Goal: Task Accomplishment & Management: Use online tool/utility

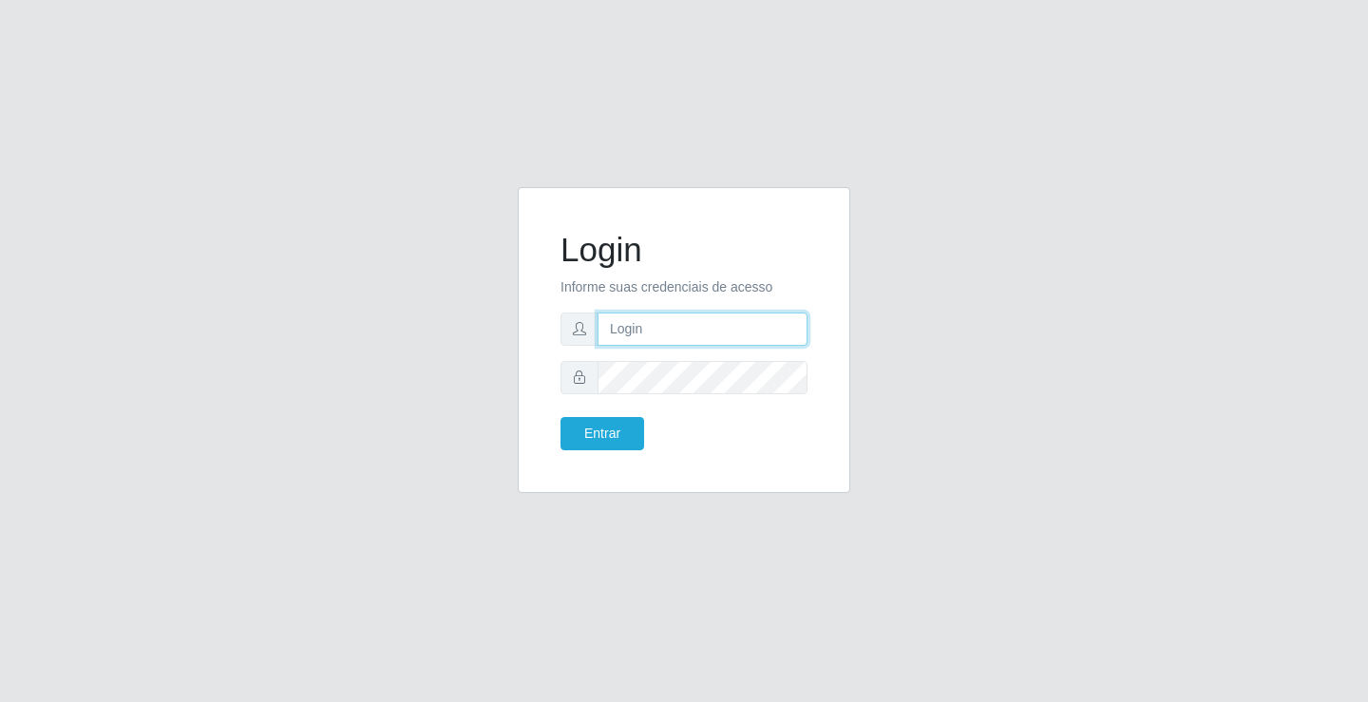
click at [768, 327] on input "text" at bounding box center [703, 329] width 210 height 33
type input "[PERSON_NAME]"
click at [561, 417] on button "Entrar" at bounding box center [603, 433] width 84 height 33
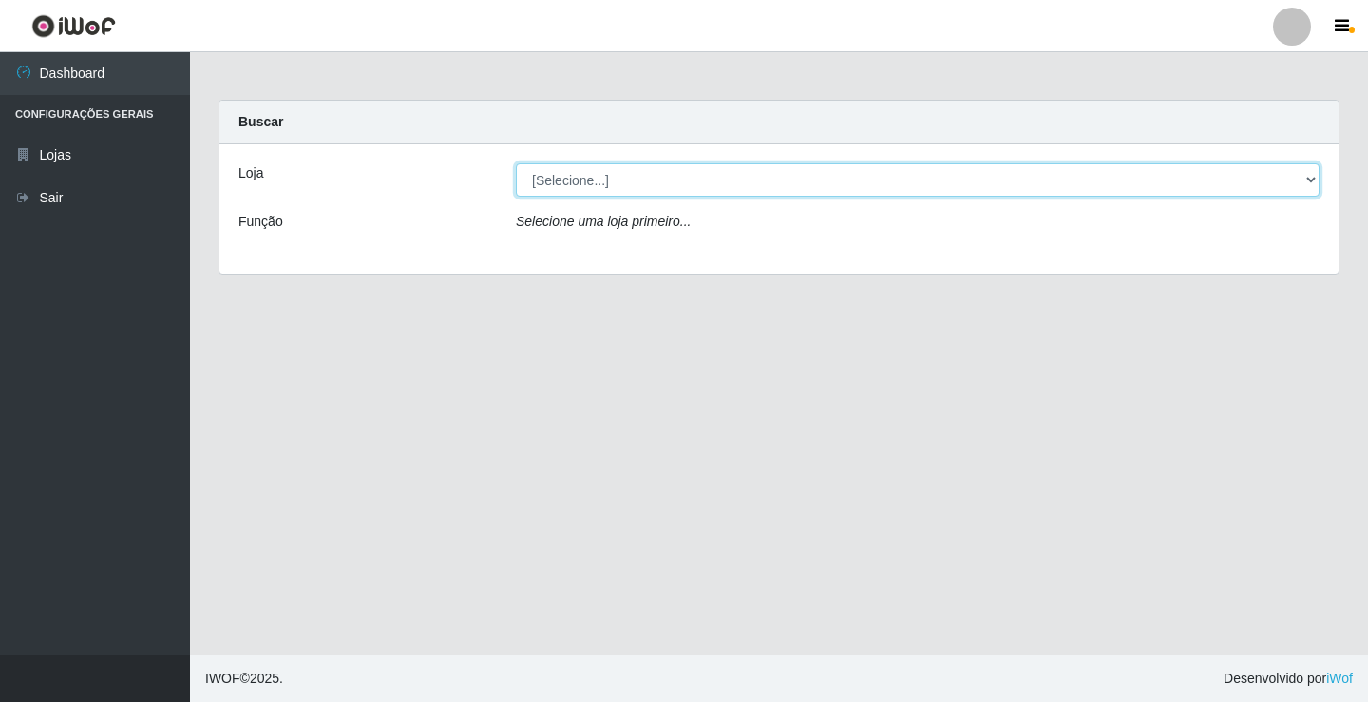
click at [632, 185] on select "[Selecione...] Ideal - Conceição" at bounding box center [918, 179] width 804 height 33
select select "231"
click at [516, 163] on select "[Selecione...] Ideal - Conceição" at bounding box center [918, 179] width 804 height 33
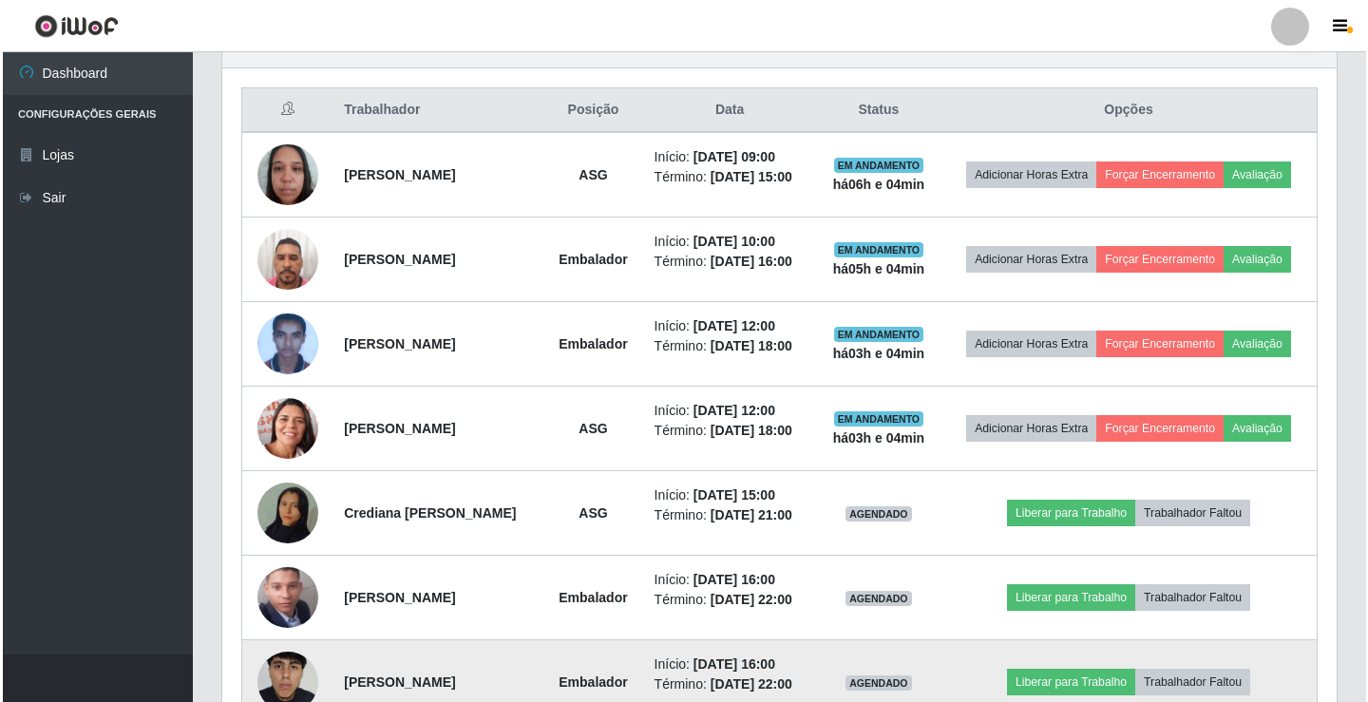
scroll to position [760, 0]
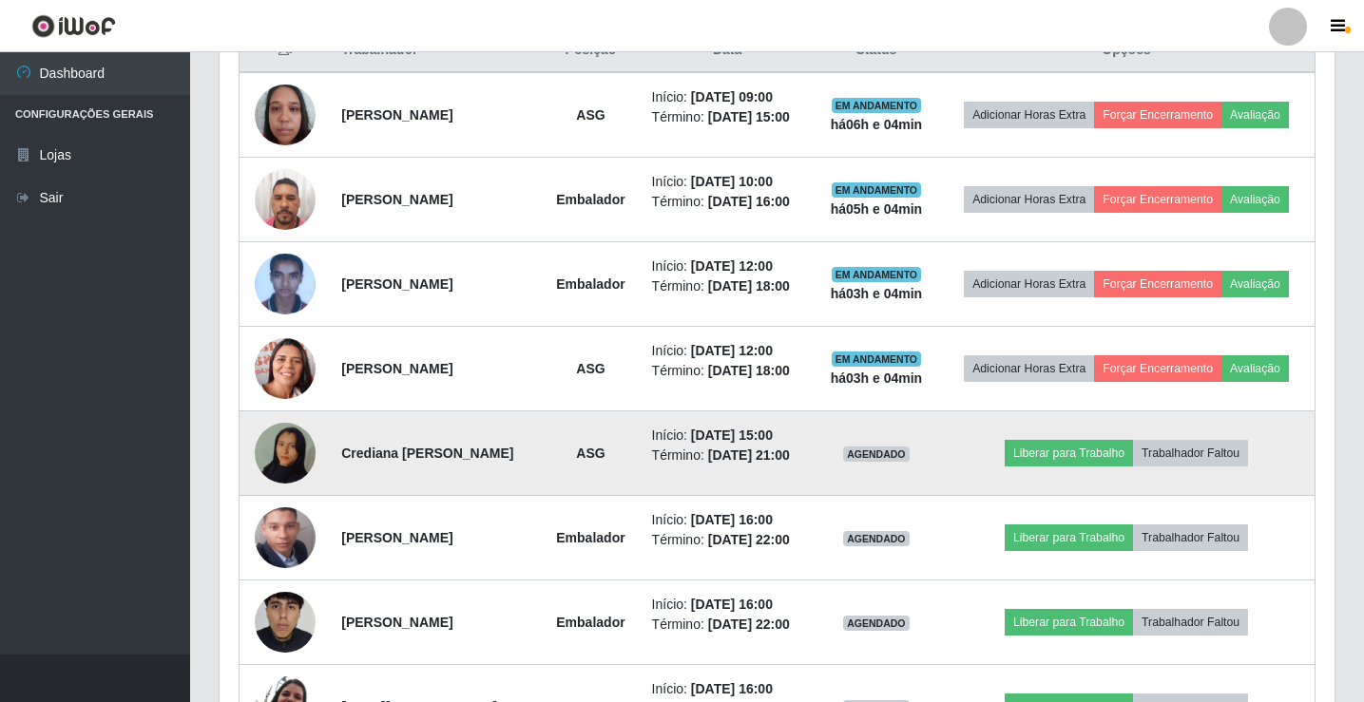
click at [315, 454] on td at bounding box center [284, 453] width 91 height 85
click at [1026, 463] on button "Liberar para Trabalho" at bounding box center [1068, 453] width 128 height 27
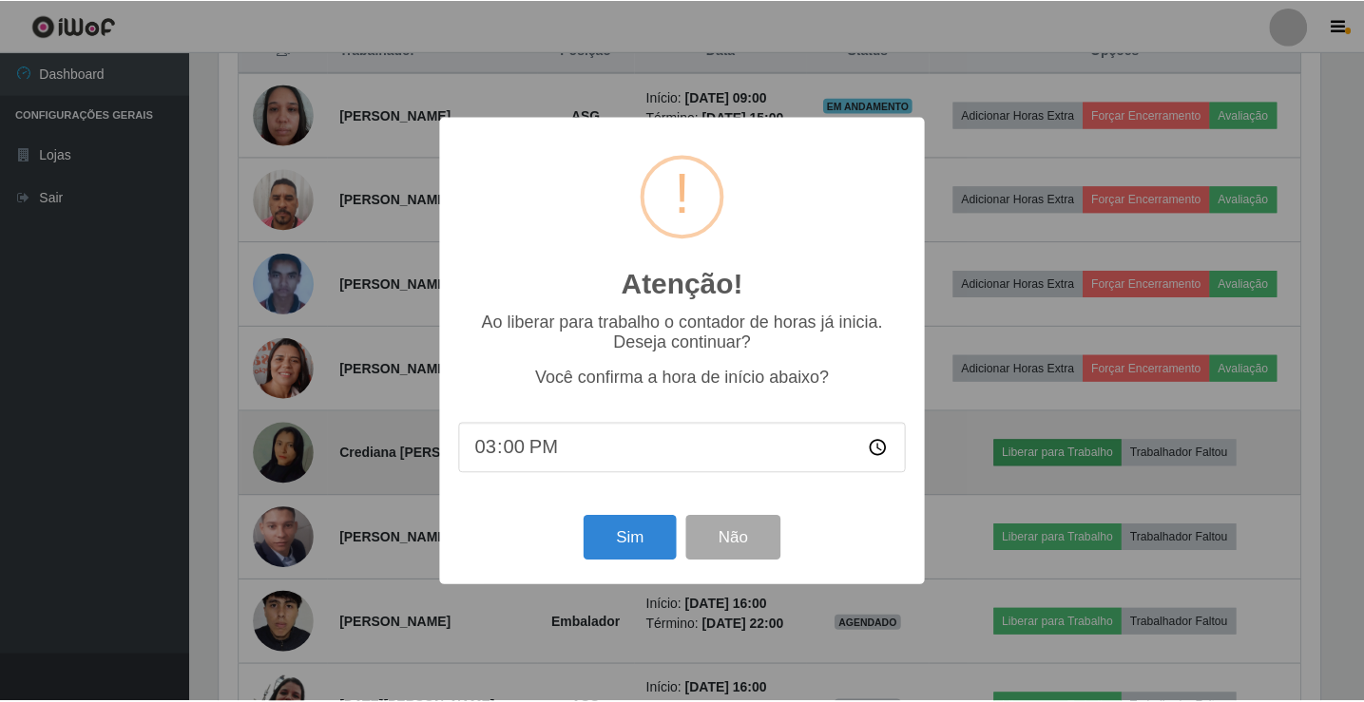
scroll to position [394, 1105]
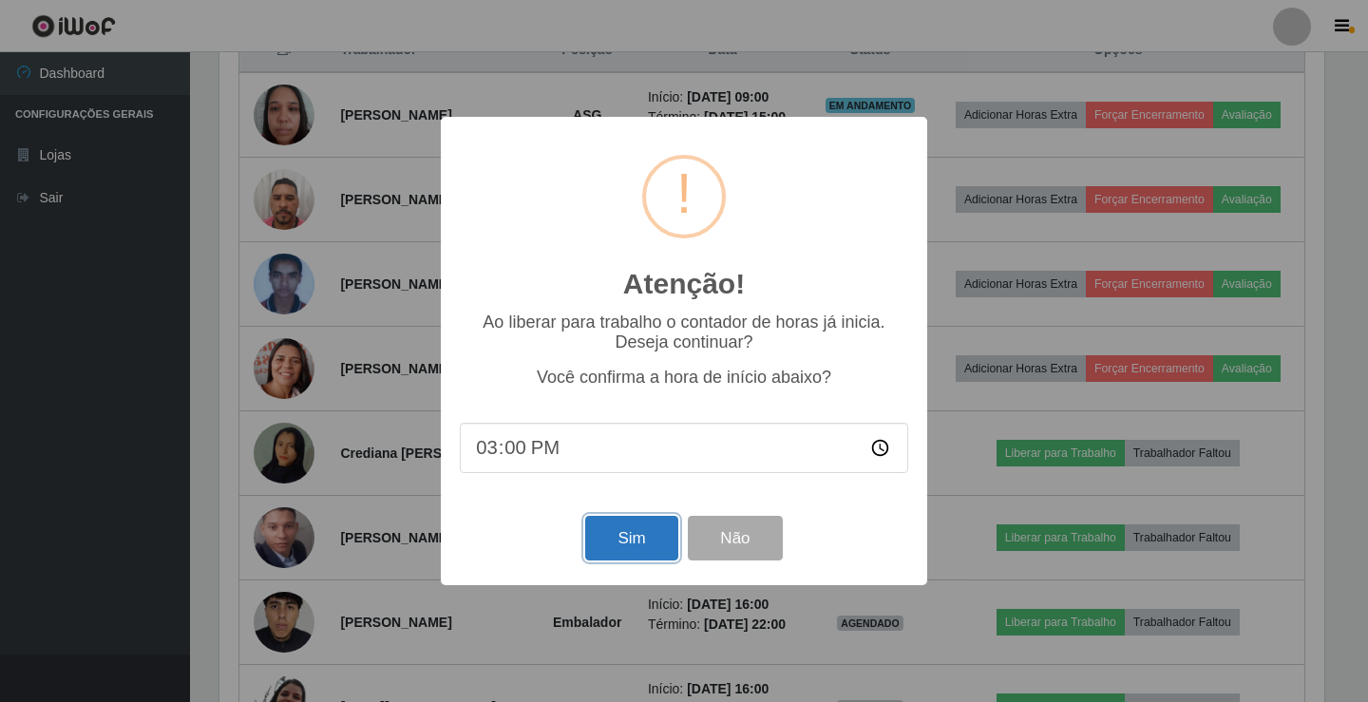
click at [612, 532] on button "Sim" at bounding box center [631, 538] width 92 height 45
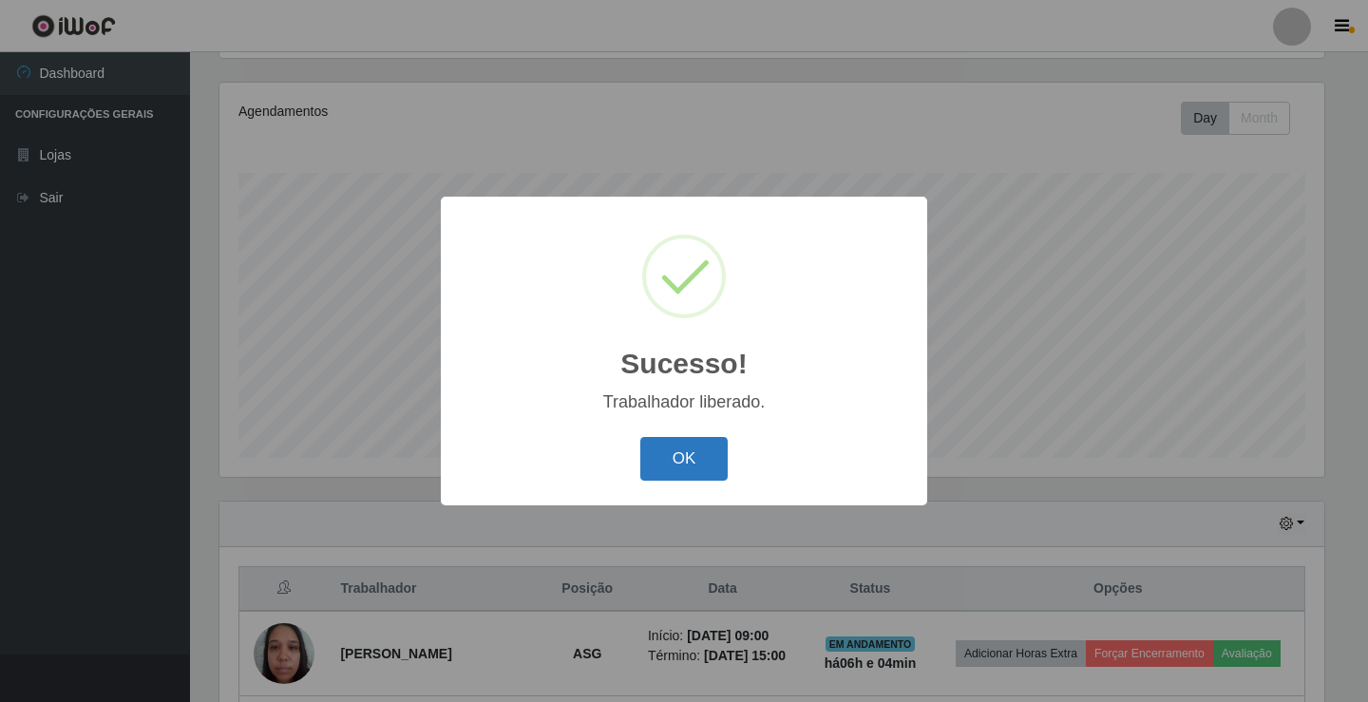
click at [686, 468] on button "OK" at bounding box center [684, 459] width 88 height 45
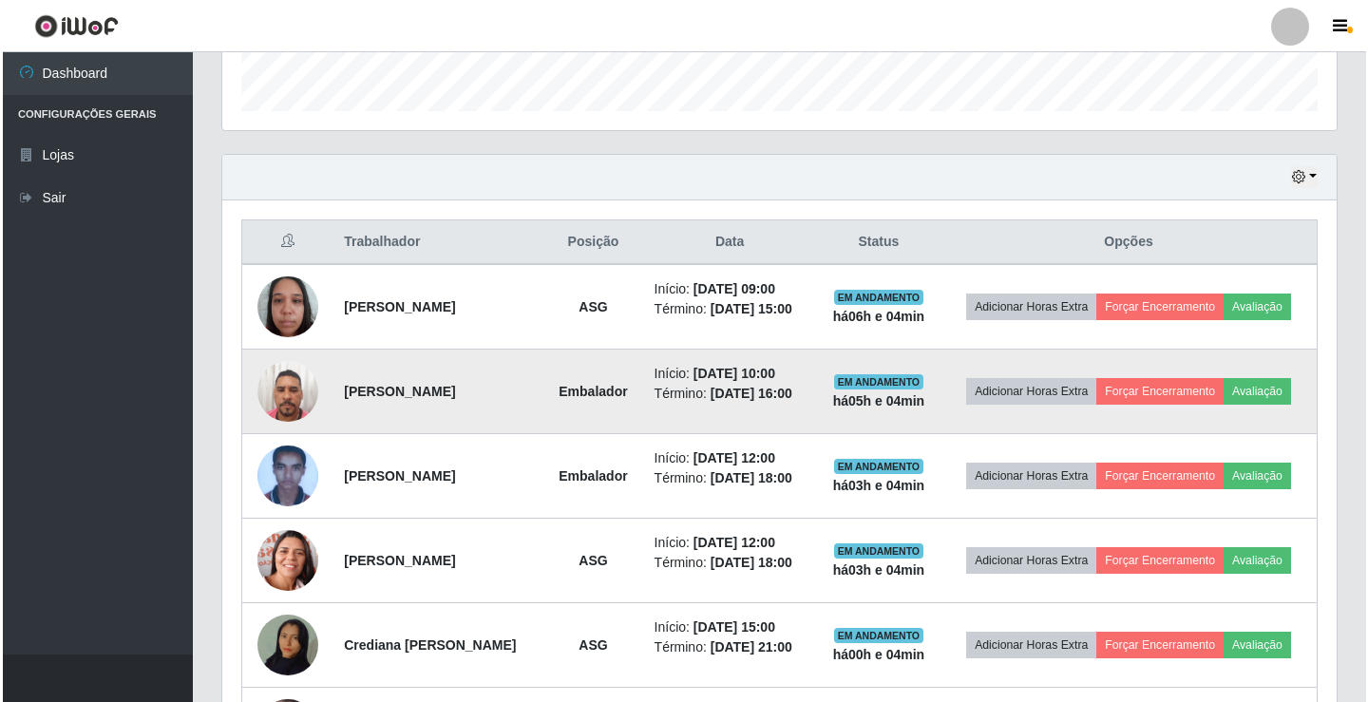
scroll to position [602, 0]
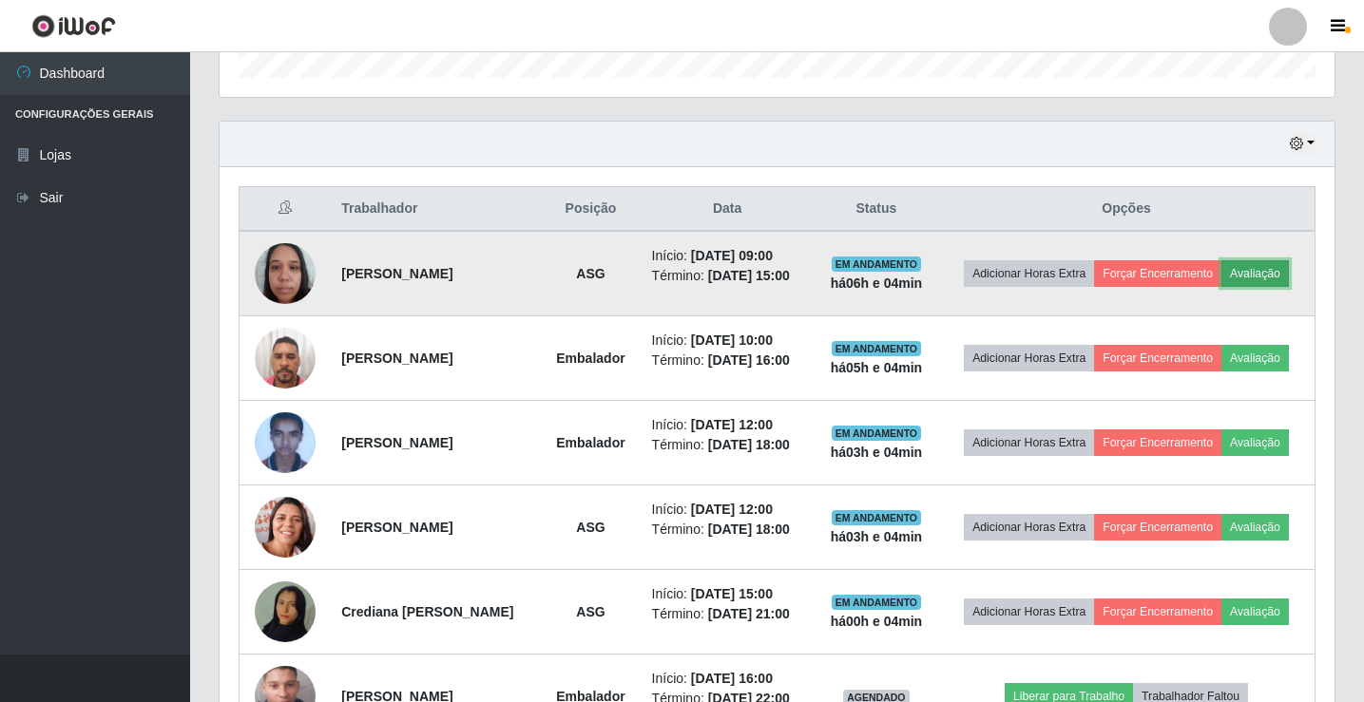
click at [1278, 269] on button "Avaliação" at bounding box center [1254, 273] width 67 height 27
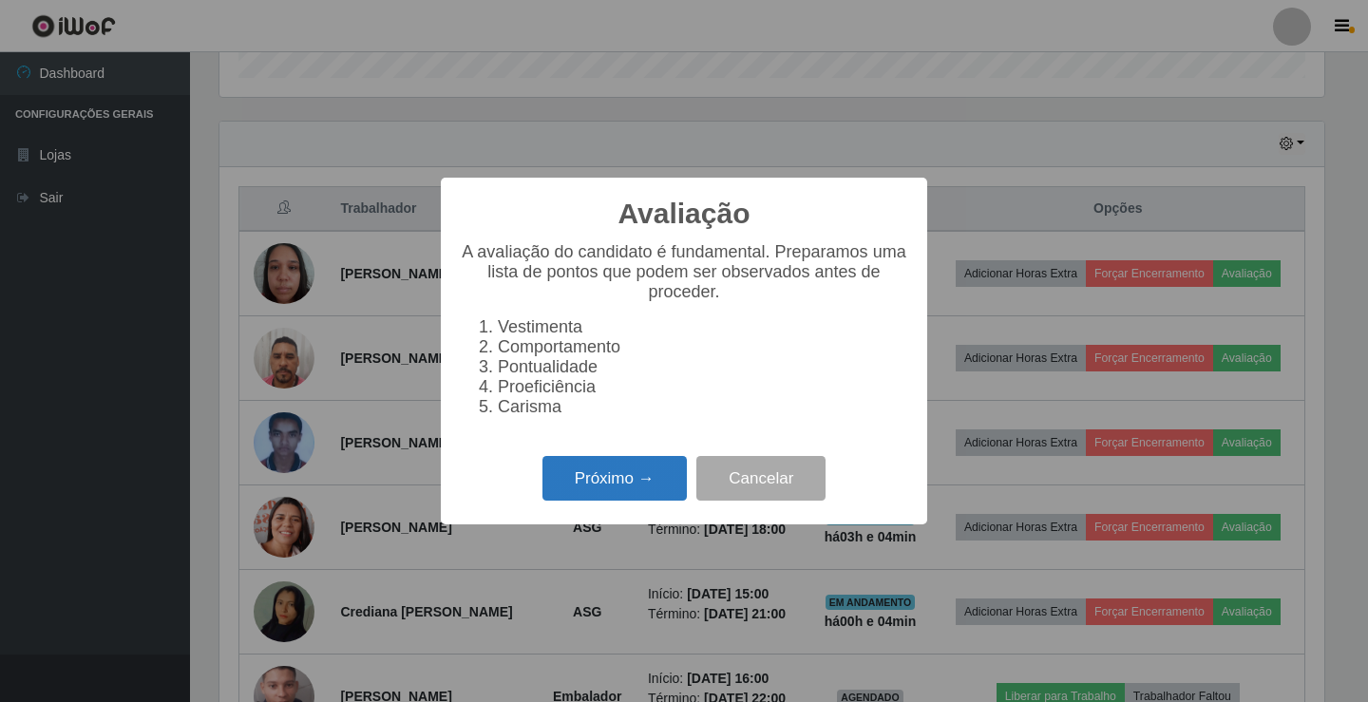
click at [610, 491] on button "Próximo →" at bounding box center [615, 478] width 144 height 45
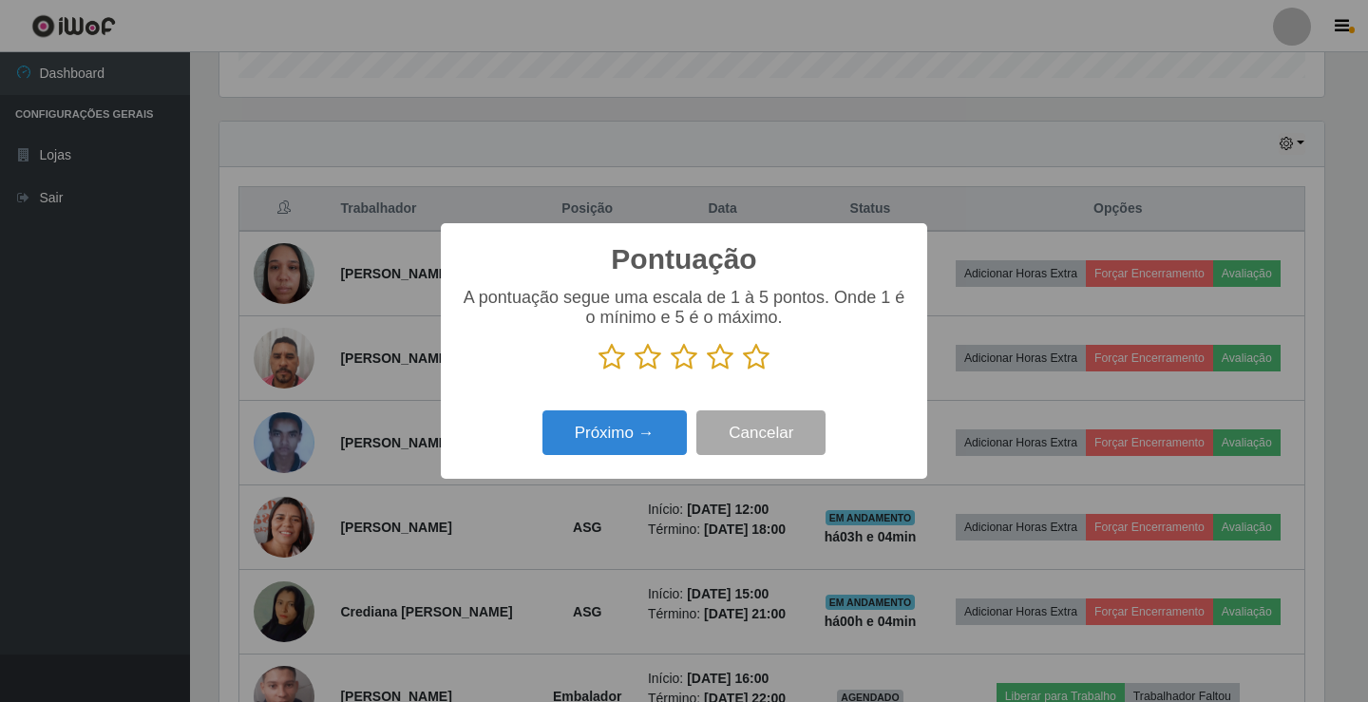
click at [691, 355] on icon at bounding box center [684, 357] width 27 height 29
click at [671, 372] on input "radio" at bounding box center [671, 372] width 0 height 0
click at [667, 431] on button "Próximo →" at bounding box center [615, 433] width 144 height 45
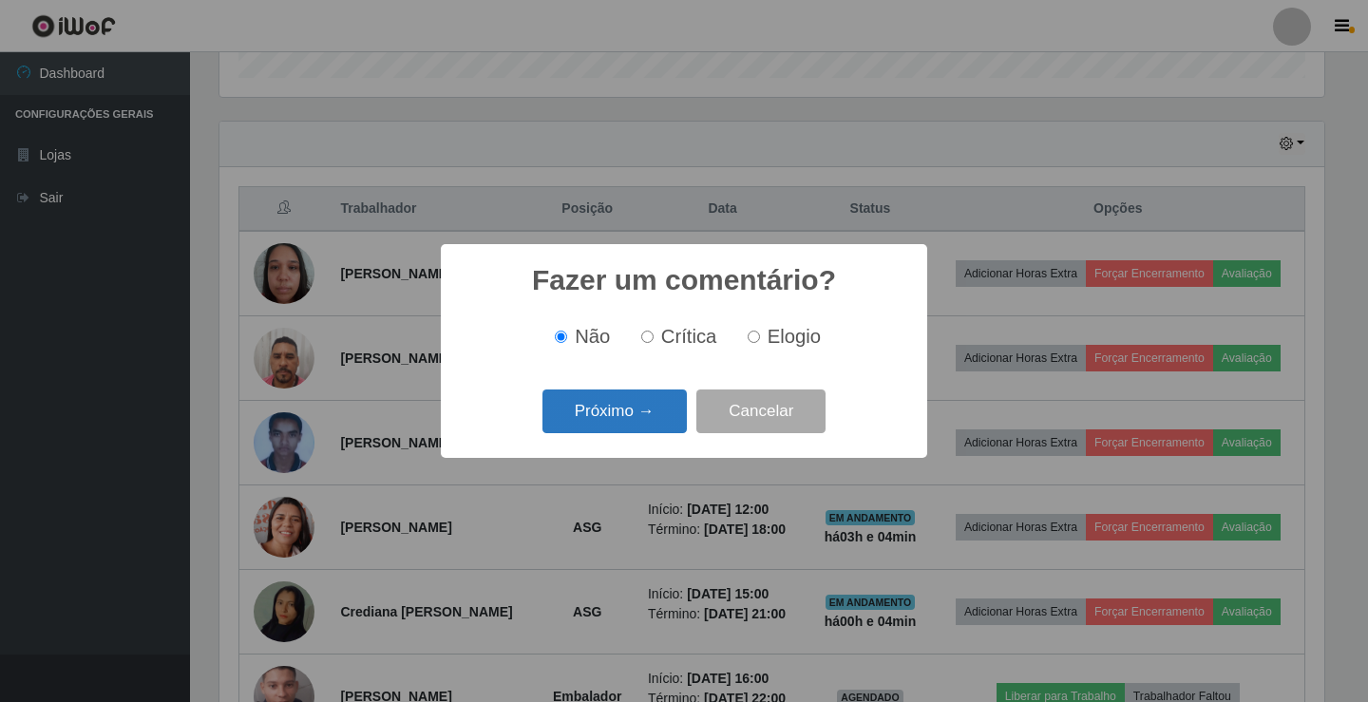
click at [669, 423] on button "Próximo →" at bounding box center [615, 412] width 144 height 45
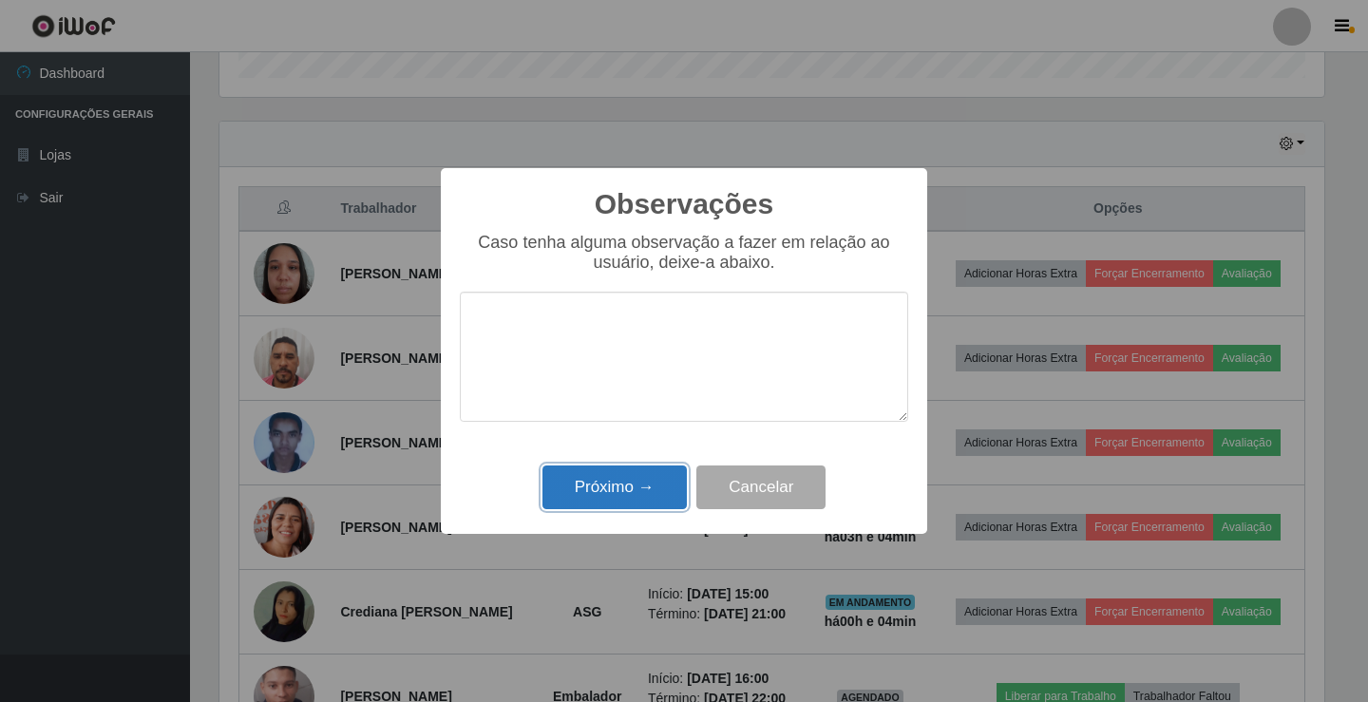
click at [659, 484] on button "Próximo →" at bounding box center [615, 488] width 144 height 45
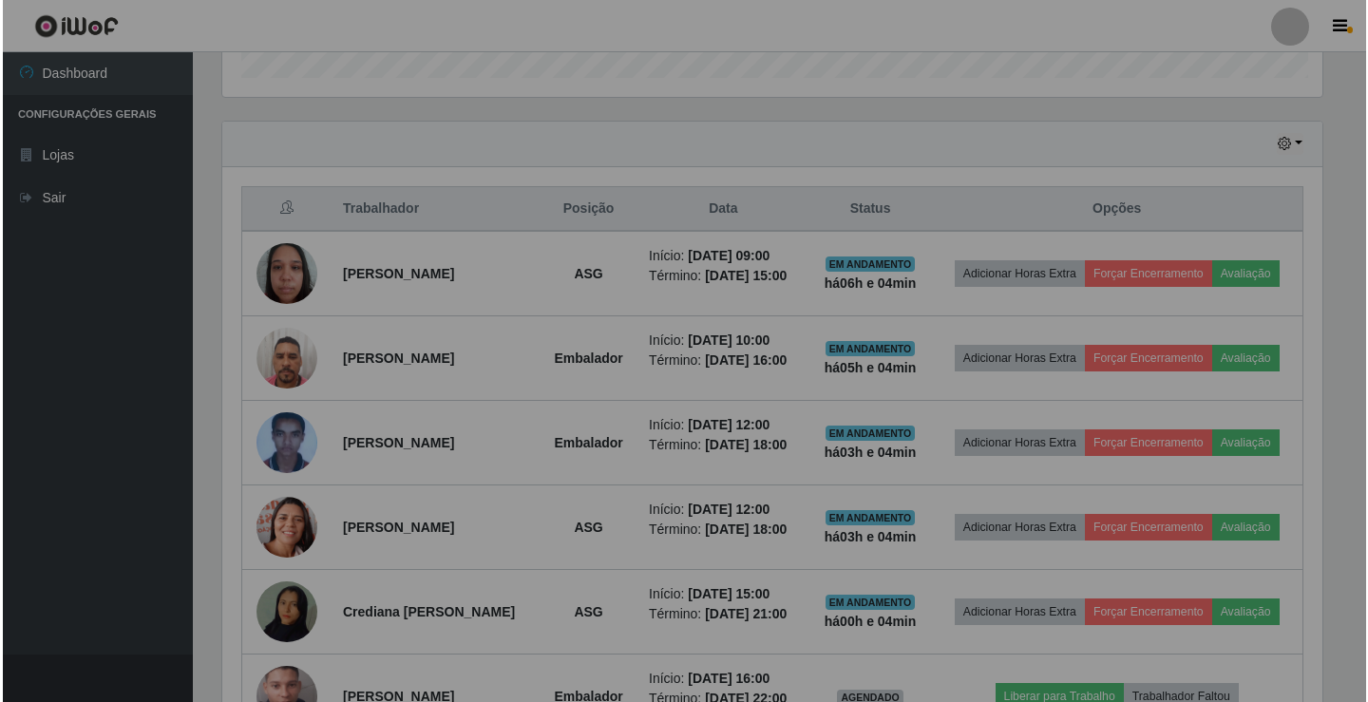
scroll to position [394, 1115]
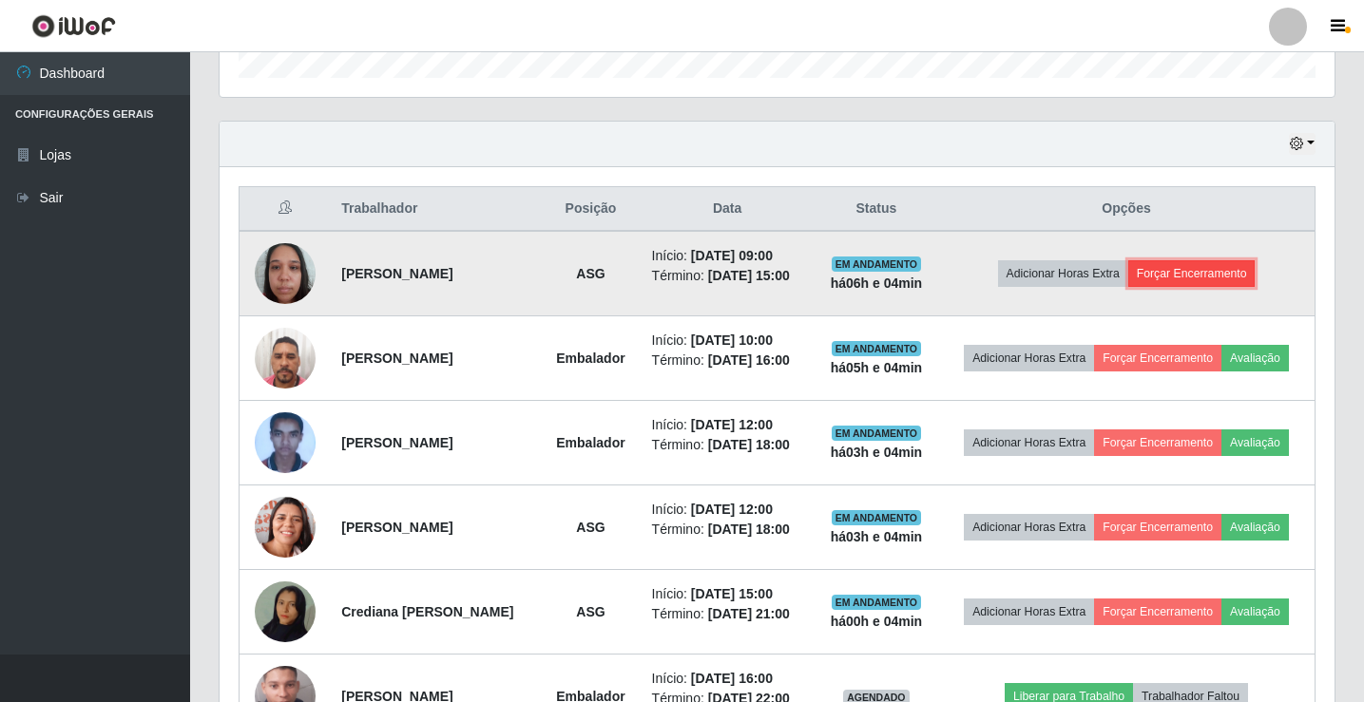
click at [1182, 276] on button "Forçar Encerramento" at bounding box center [1191, 273] width 127 height 27
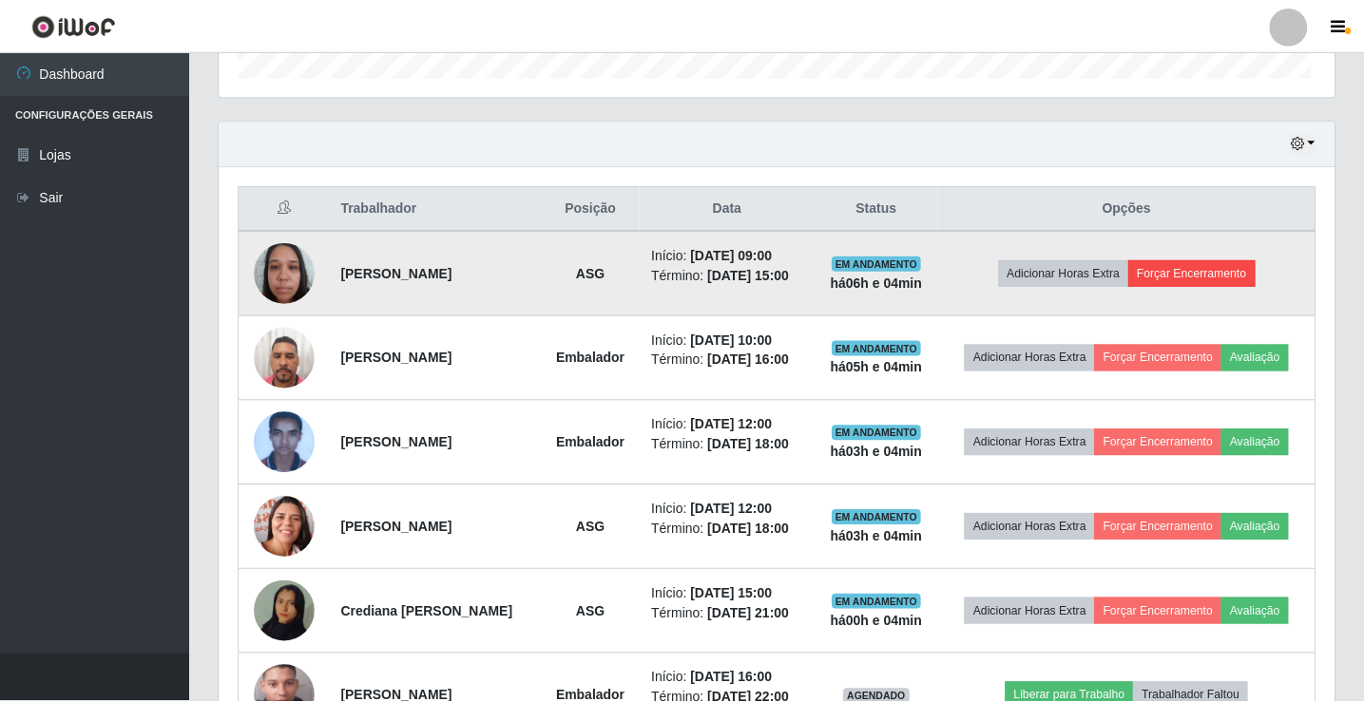
scroll to position [394, 1105]
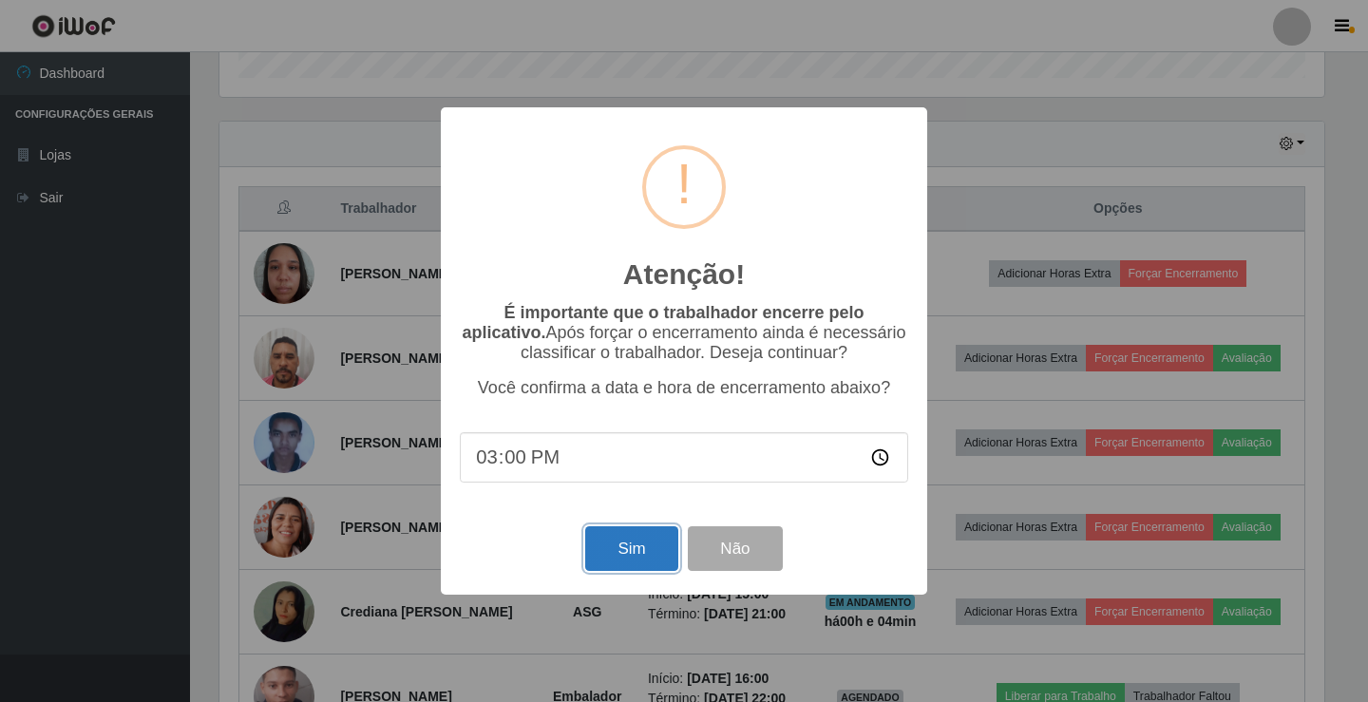
click at [610, 552] on button "Sim" at bounding box center [631, 548] width 92 height 45
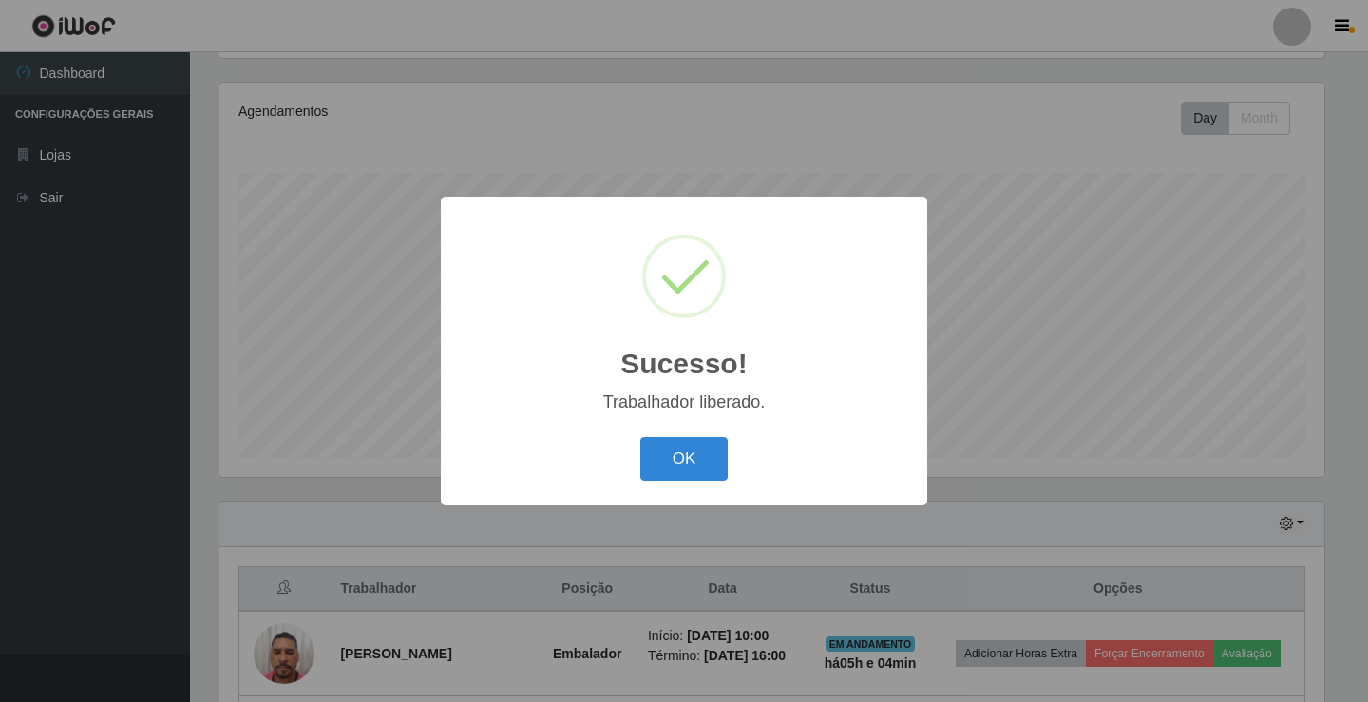
click at [1308, 29] on div "Sucesso! × Trabalhador liberado. OK Cancel" at bounding box center [684, 351] width 1368 height 702
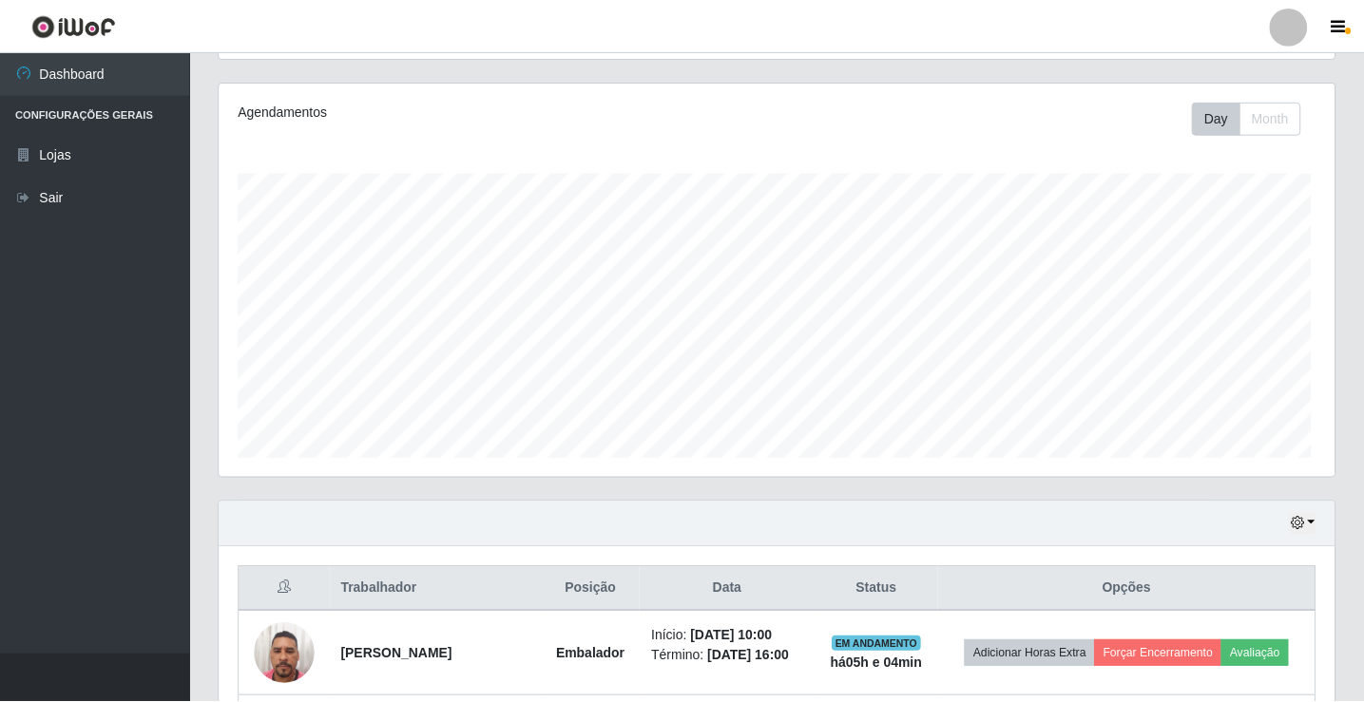
scroll to position [394, 1115]
click at [1307, 29] on link at bounding box center [1287, 27] width 57 height 38
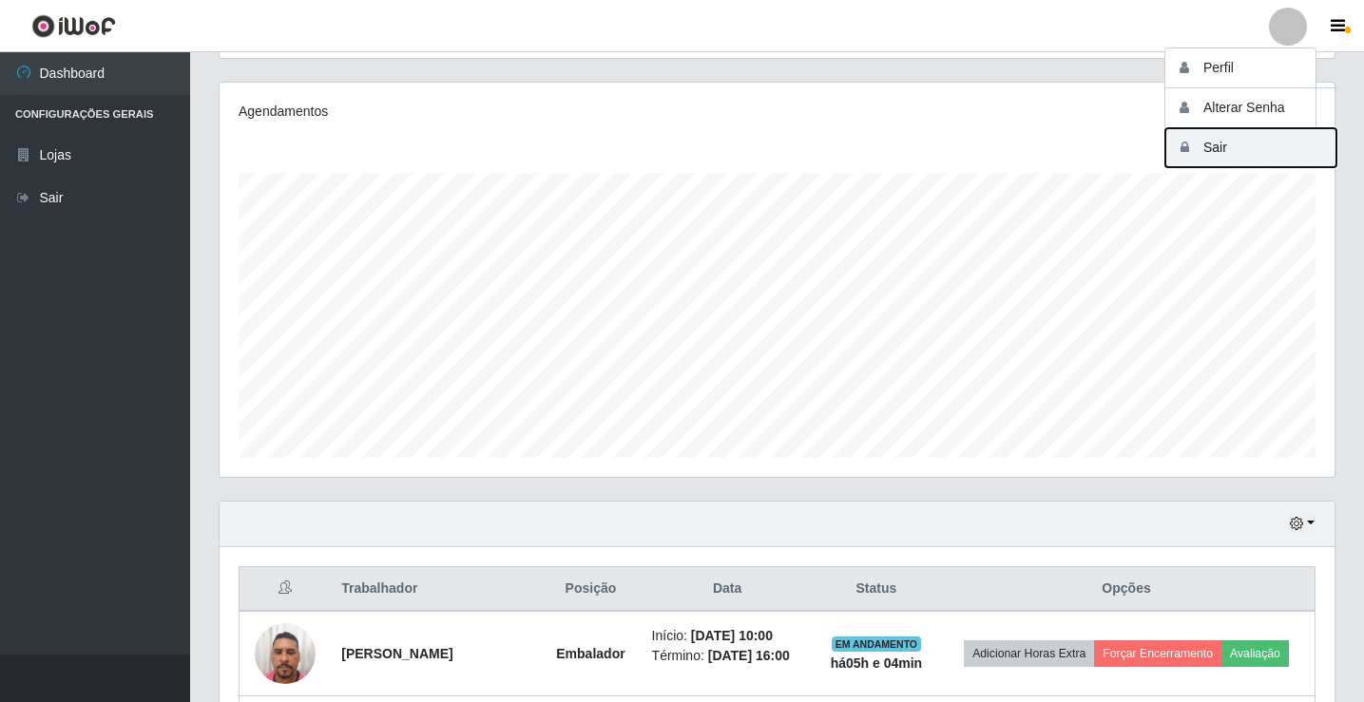
click at [1280, 134] on button "Sair" at bounding box center [1250, 147] width 171 height 39
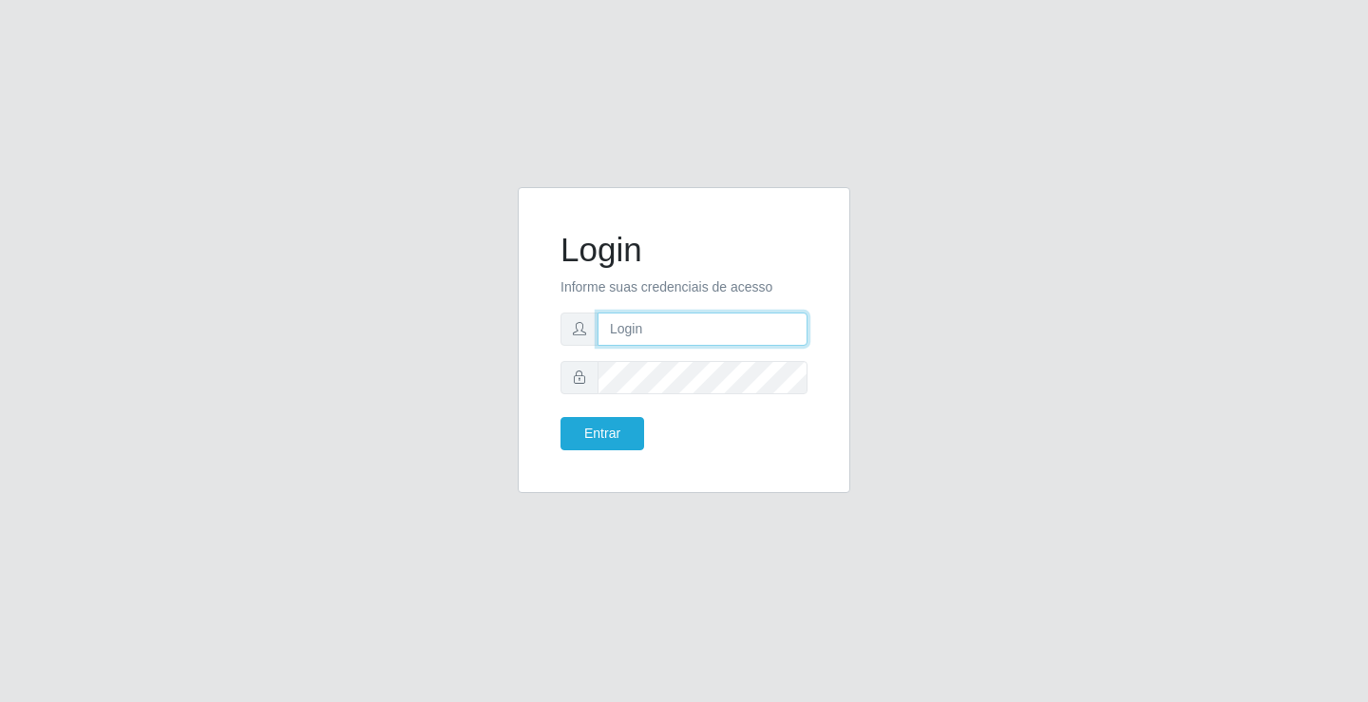
click at [756, 330] on input "text" at bounding box center [703, 329] width 210 height 33
type input "zivaneide@ideal"
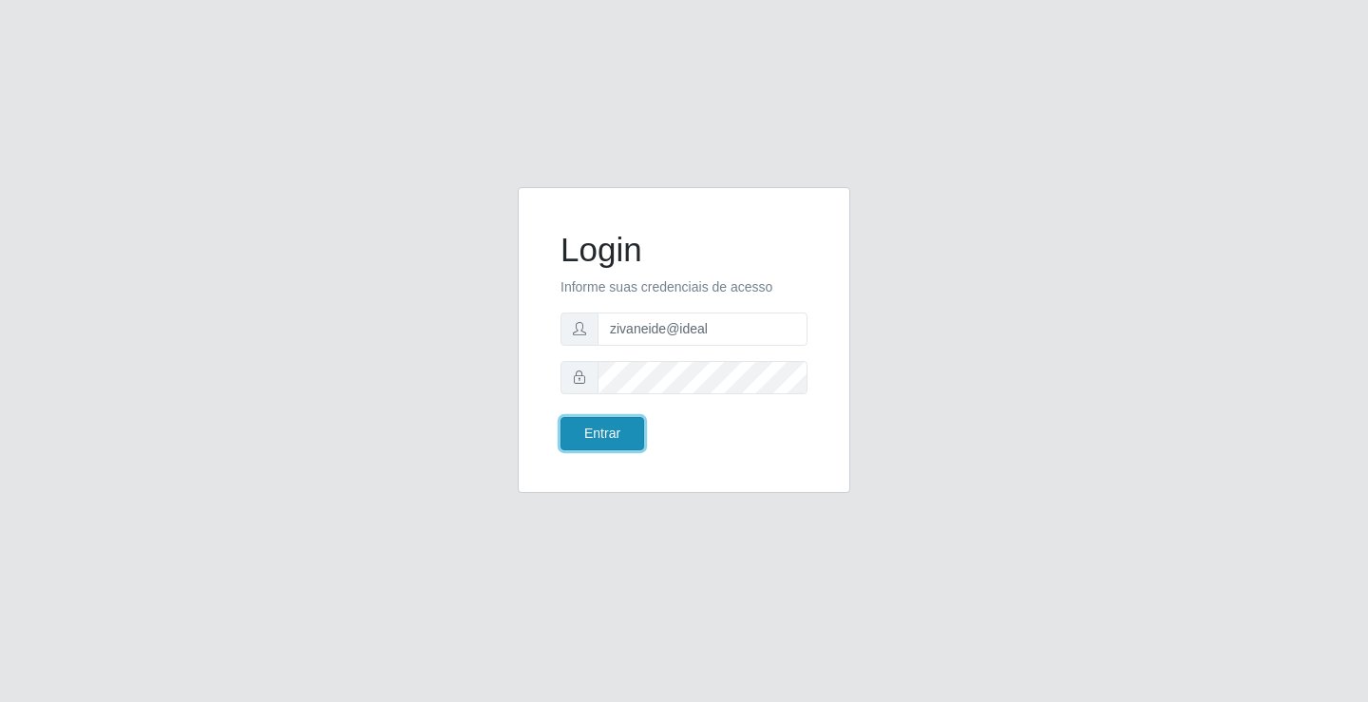
click at [568, 421] on button "Entrar" at bounding box center [603, 433] width 84 height 33
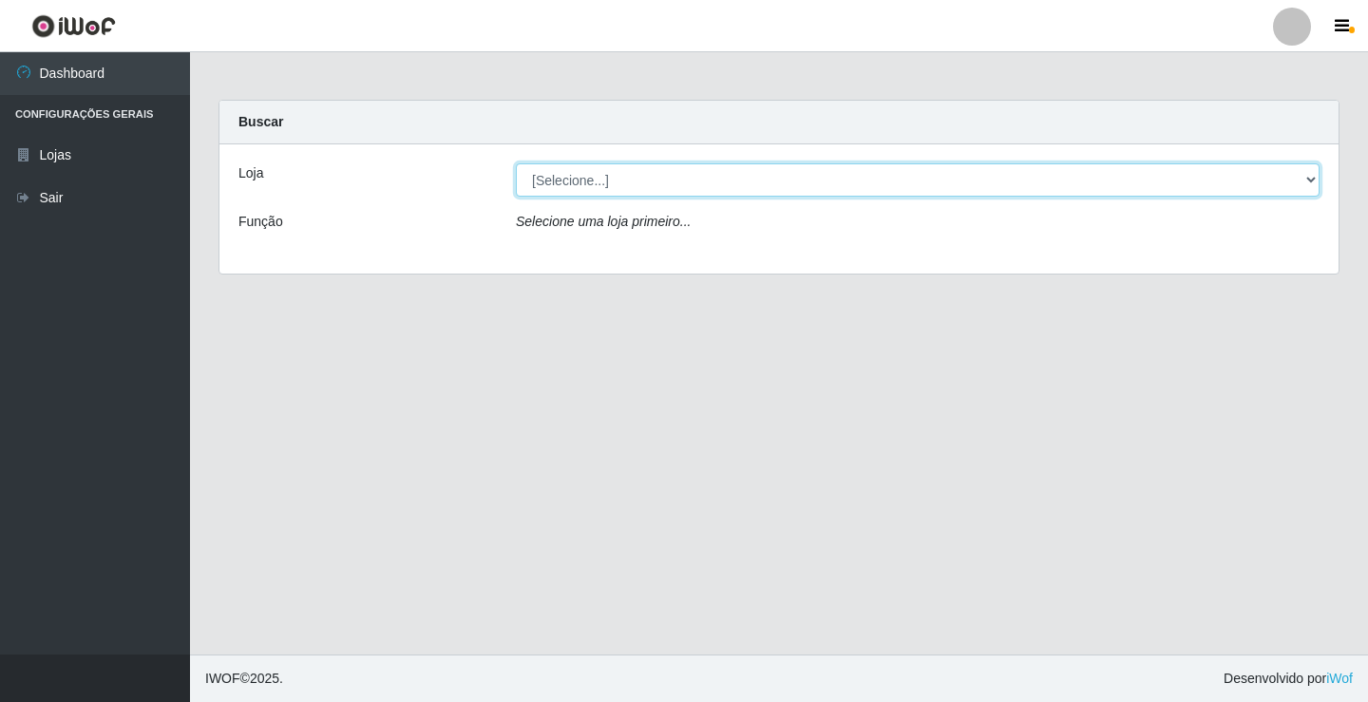
click at [1309, 172] on select "[Selecione...] Ideal - Conceição" at bounding box center [918, 179] width 804 height 33
select select "231"
click at [516, 163] on select "[Selecione...] Ideal - Conceição" at bounding box center [918, 179] width 804 height 33
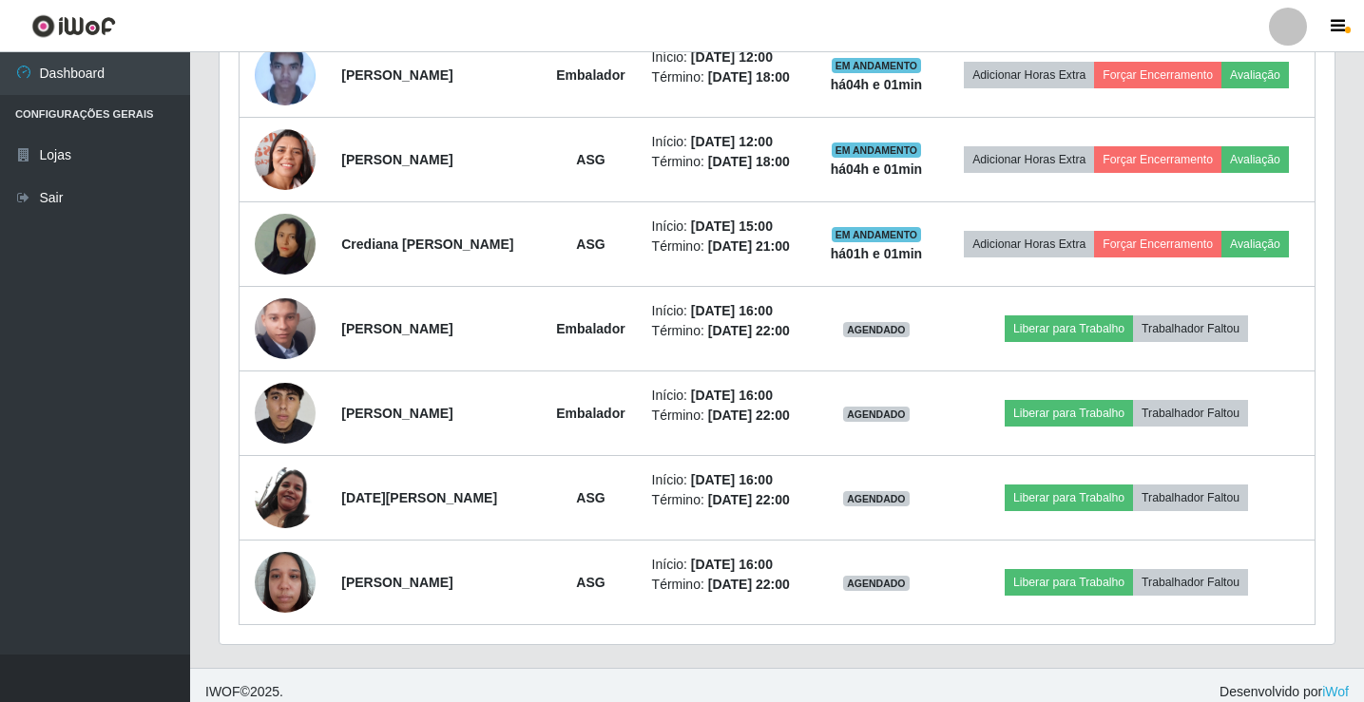
scroll to position [898, 0]
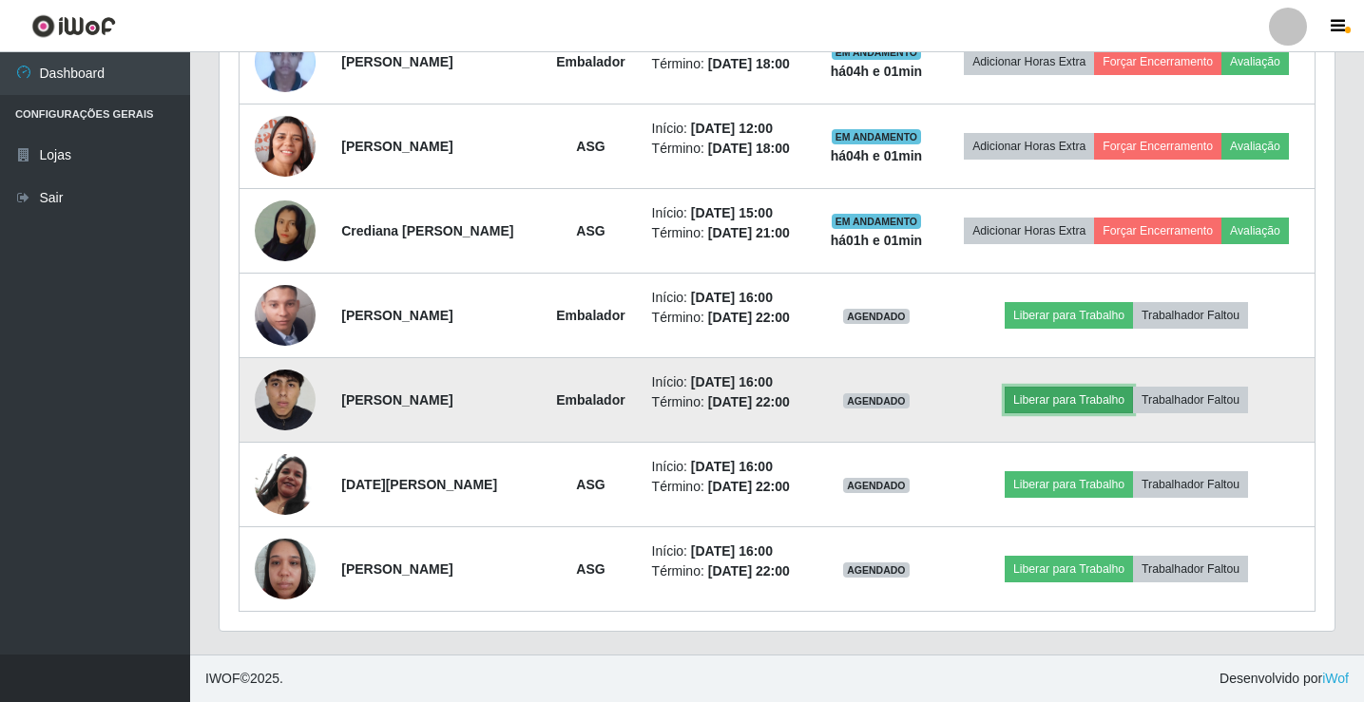
click at [1037, 406] on button "Liberar para Trabalho" at bounding box center [1068, 400] width 128 height 27
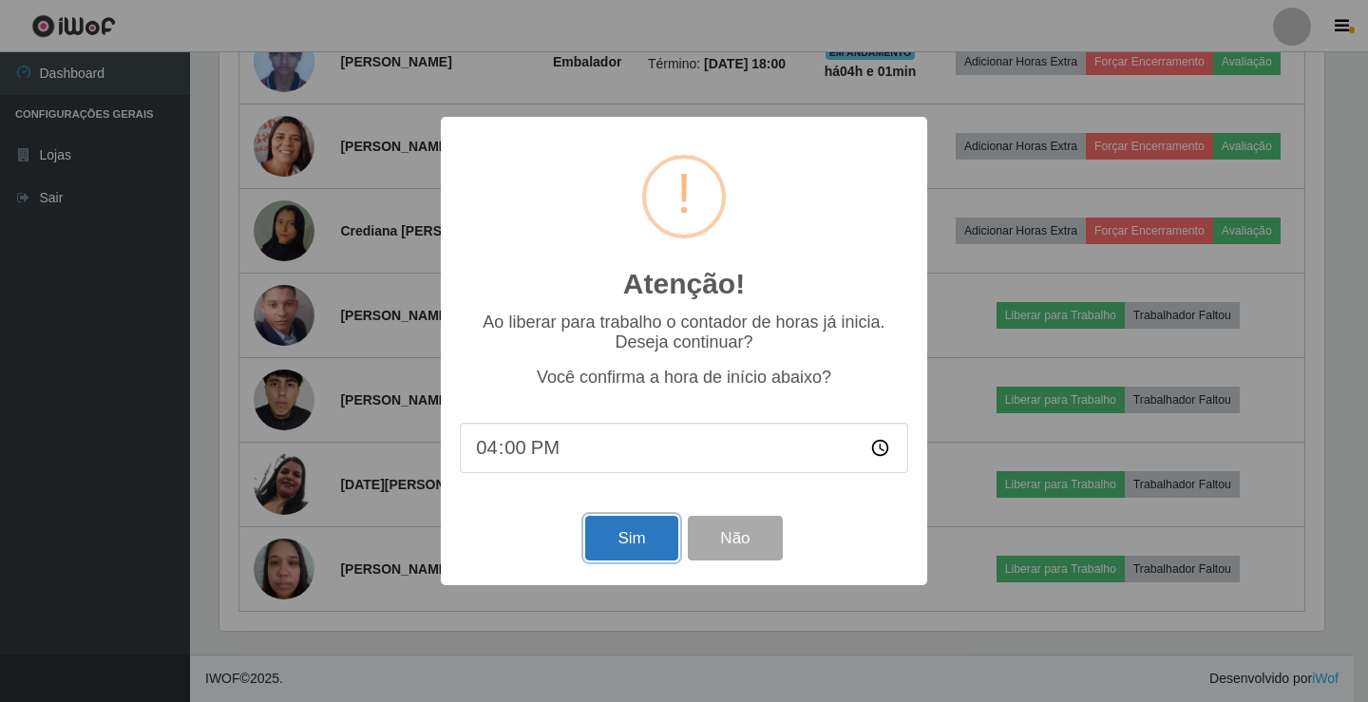
click at [658, 534] on button "Sim" at bounding box center [631, 538] width 92 height 45
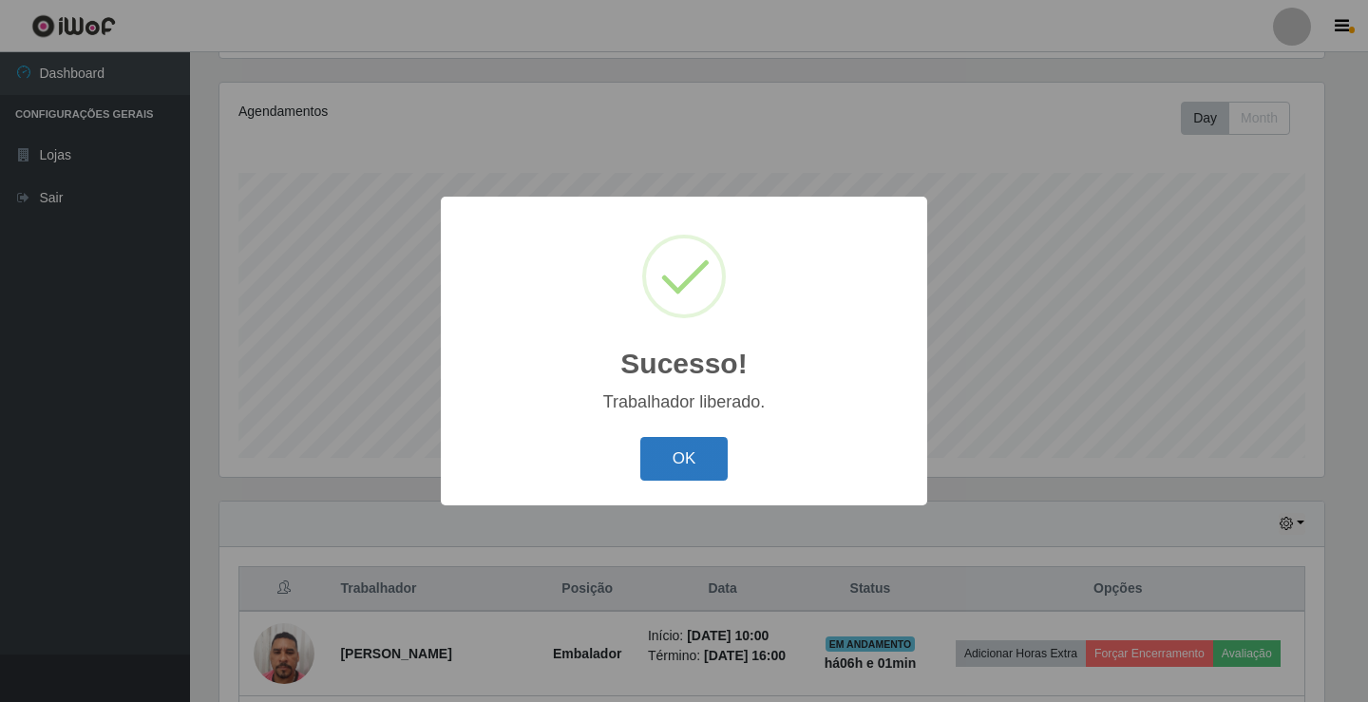
click at [683, 474] on button "OK" at bounding box center [684, 459] width 88 height 45
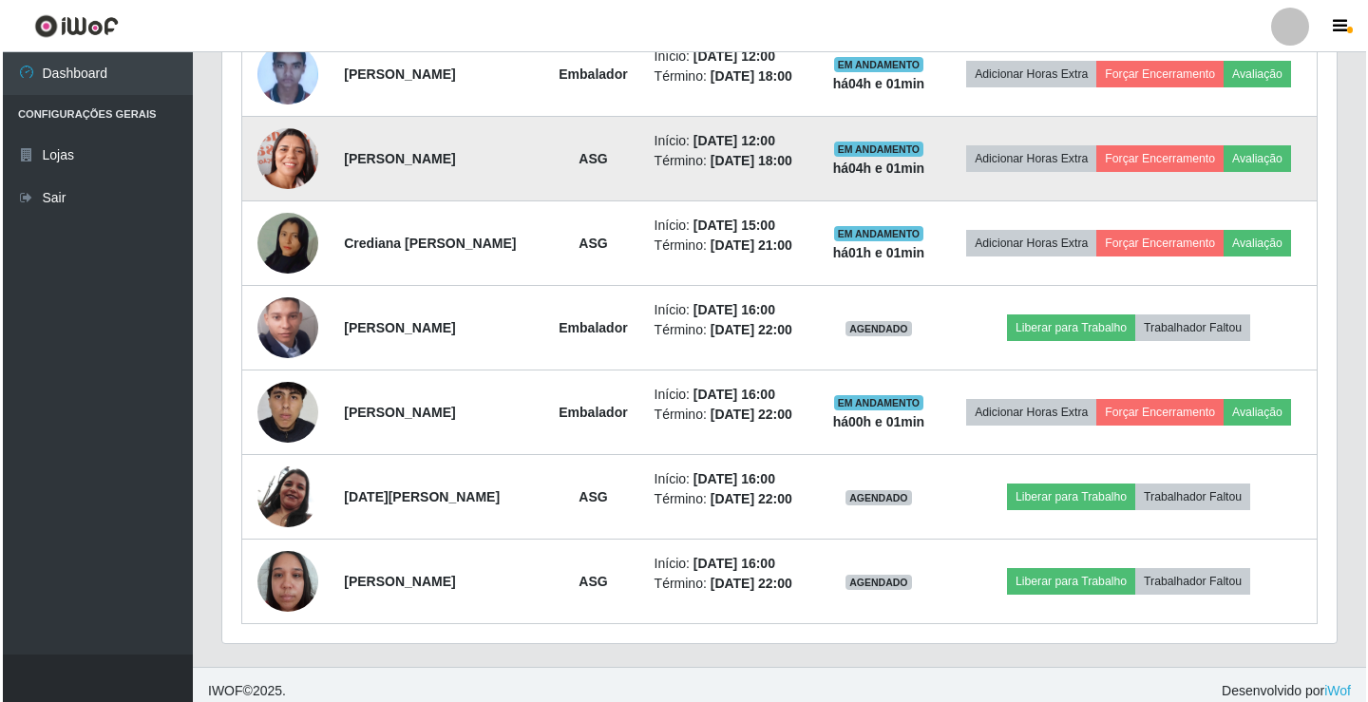
scroll to position [887, 0]
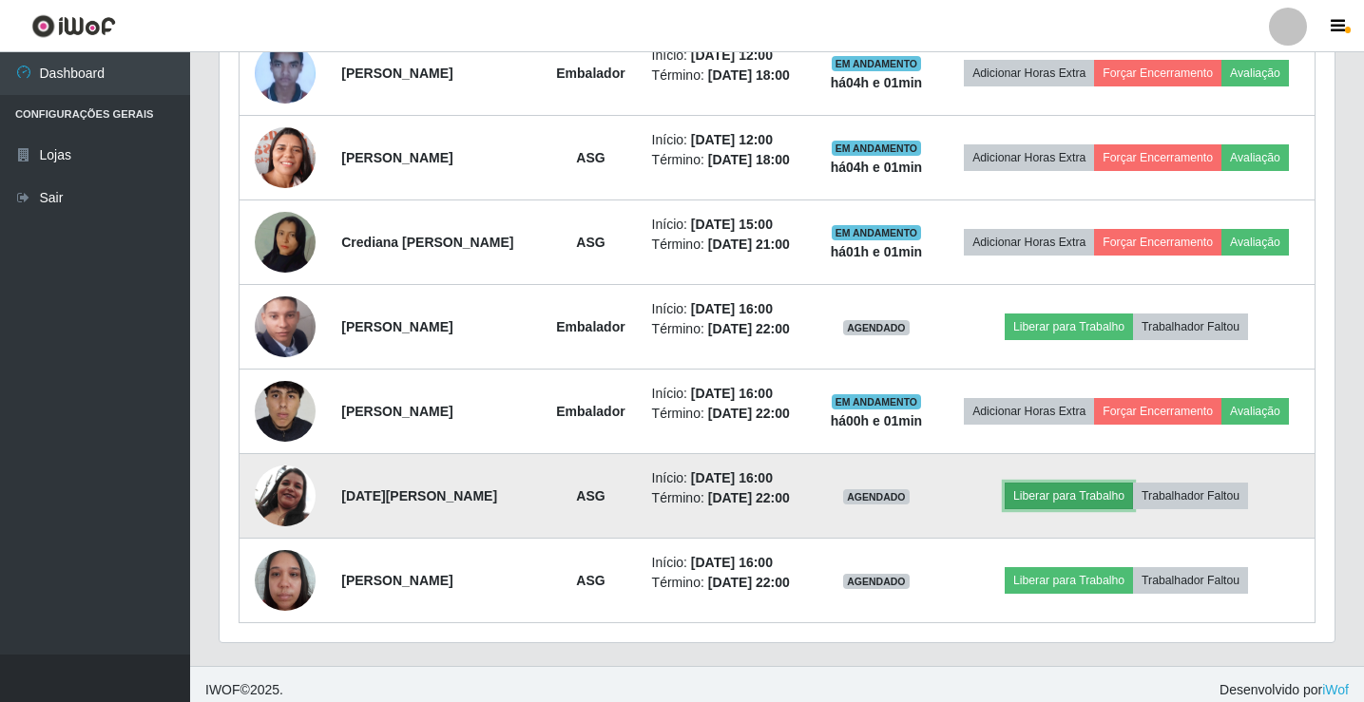
click at [1058, 496] on button "Liberar para Trabalho" at bounding box center [1068, 496] width 128 height 27
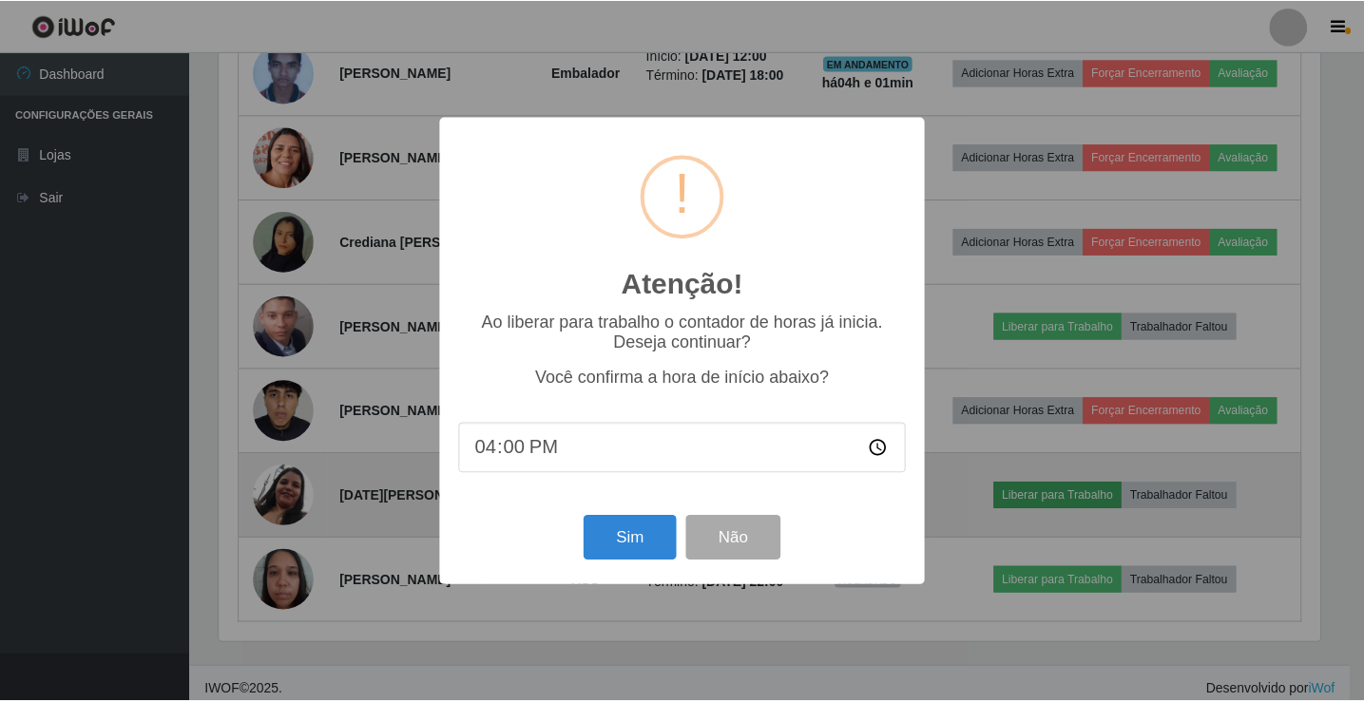
scroll to position [394, 1105]
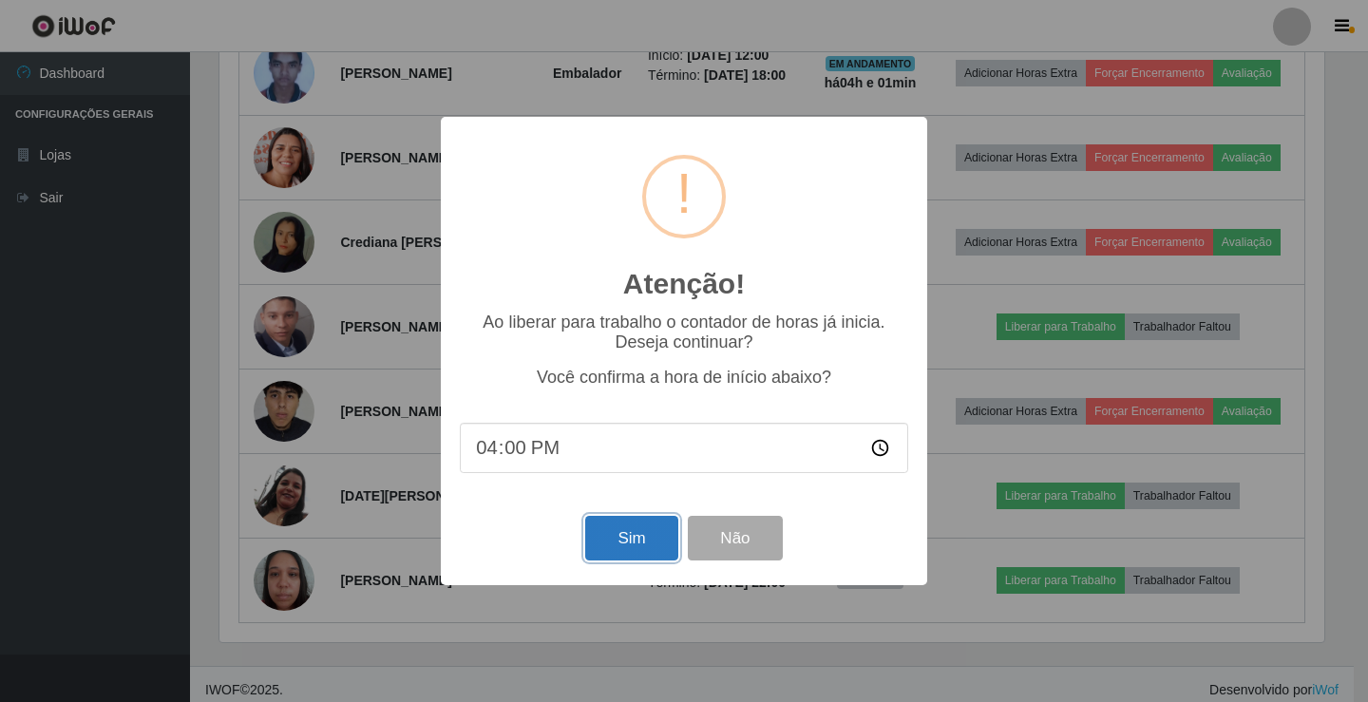
click at [591, 544] on button "Sim" at bounding box center [631, 538] width 92 height 45
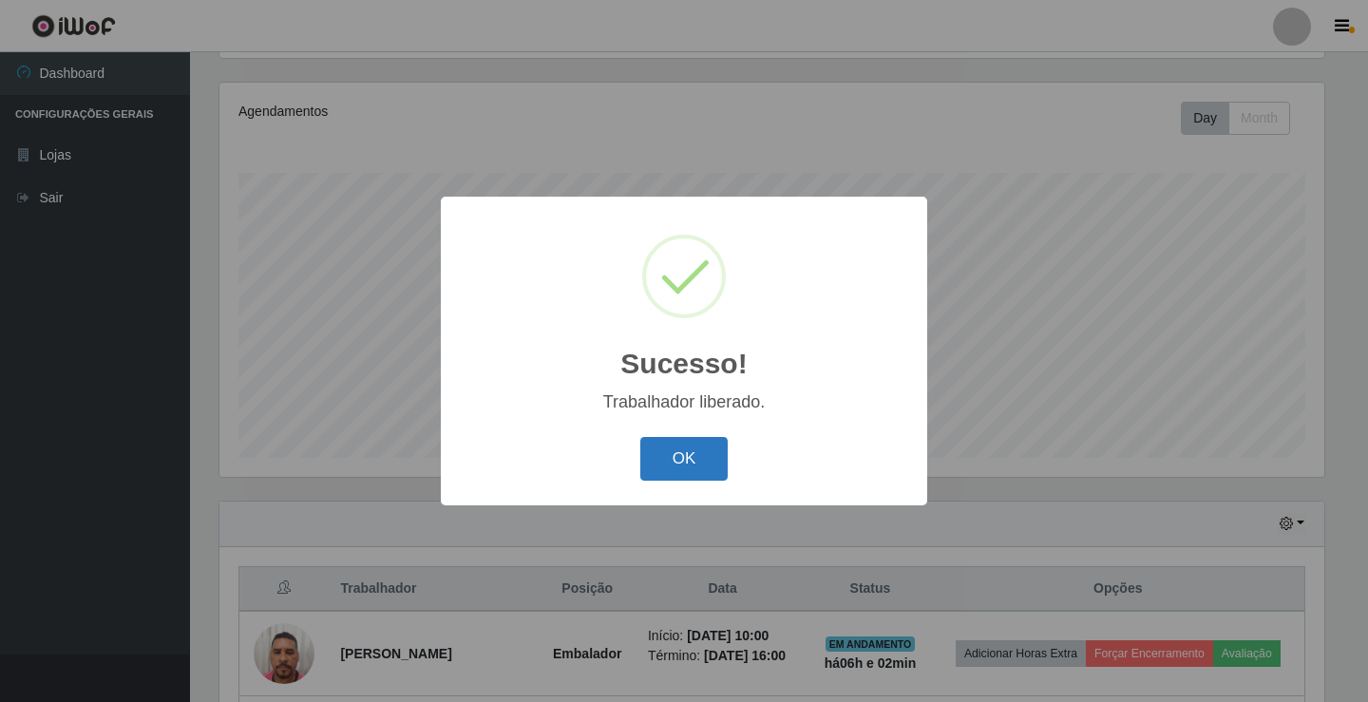
click at [702, 448] on button "OK" at bounding box center [684, 459] width 88 height 45
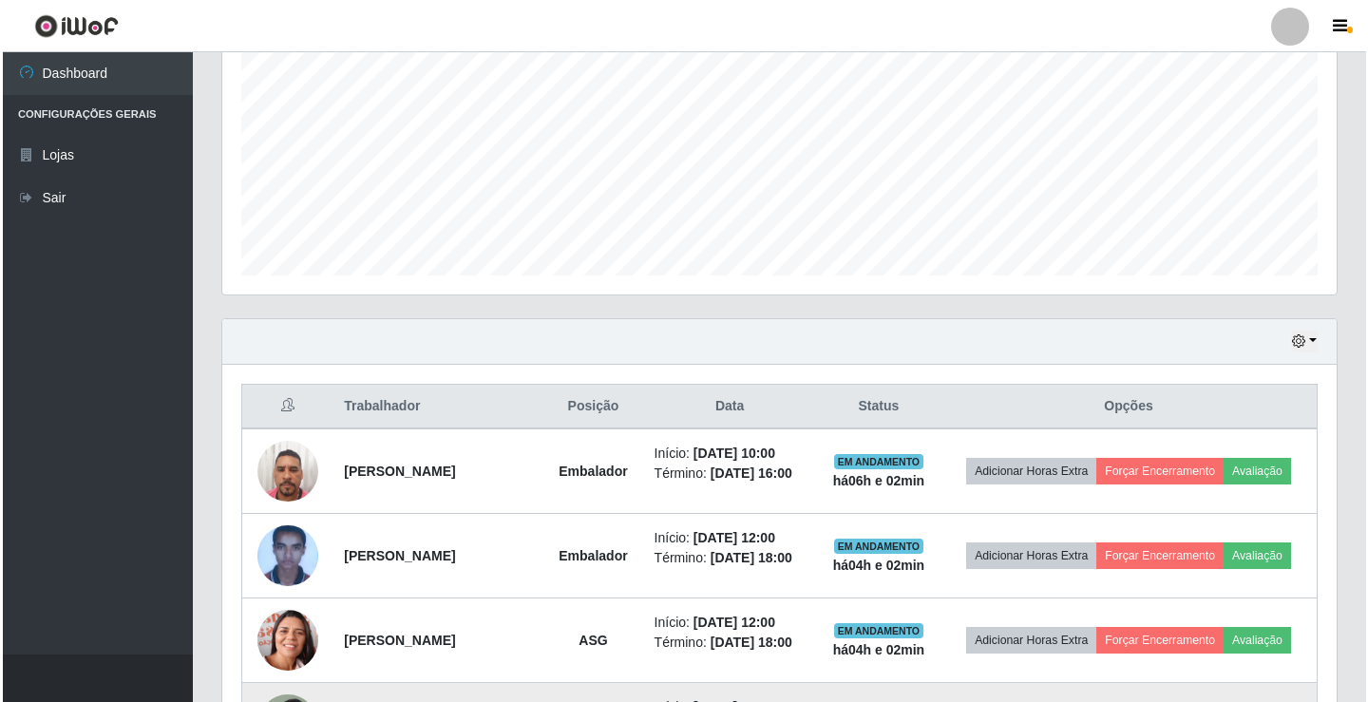
scroll to position [697, 0]
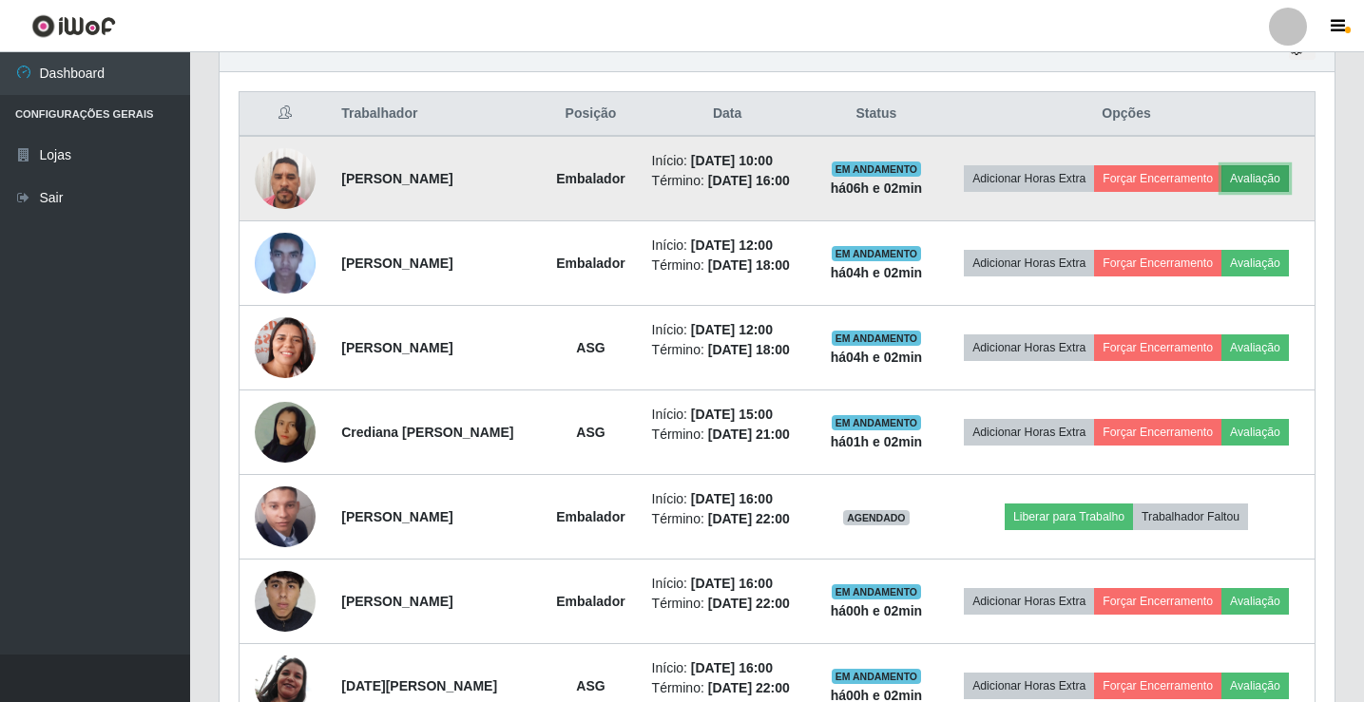
click at [1270, 180] on button "Avaliação" at bounding box center [1254, 178] width 67 height 27
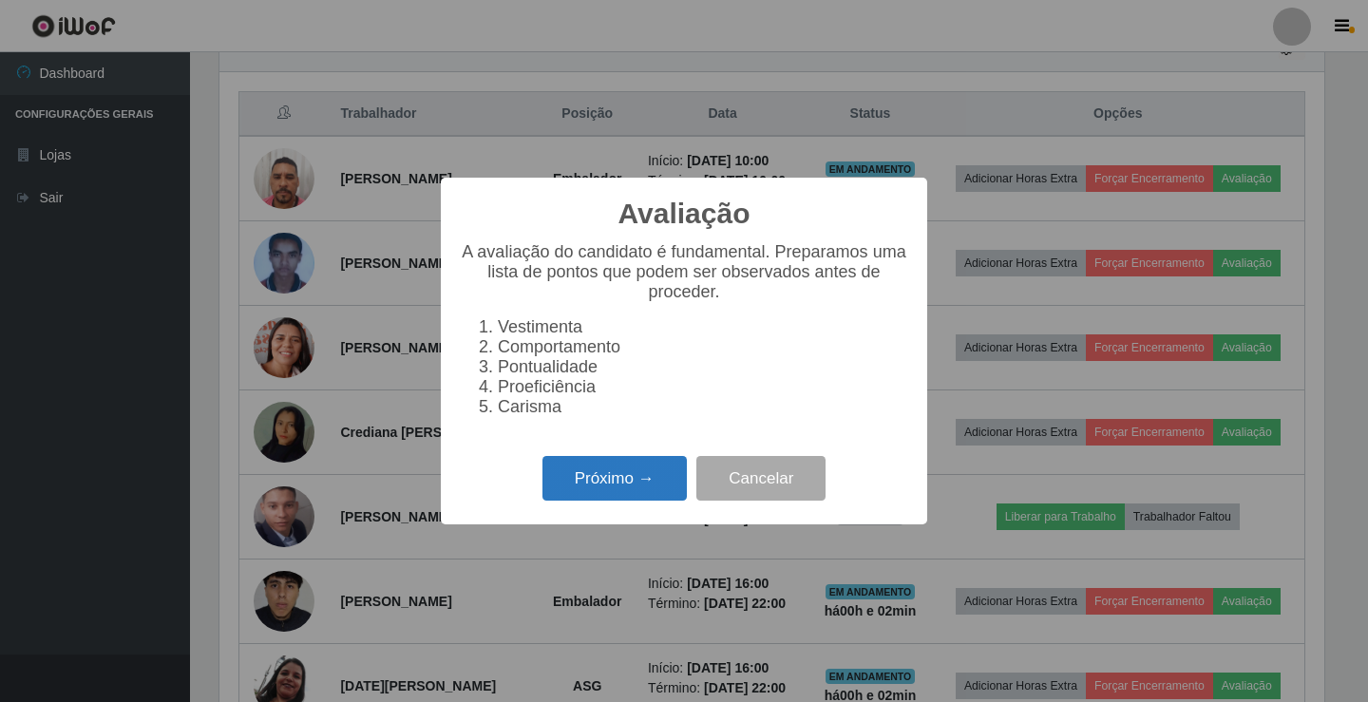
click at [595, 491] on button "Próximo →" at bounding box center [615, 478] width 144 height 45
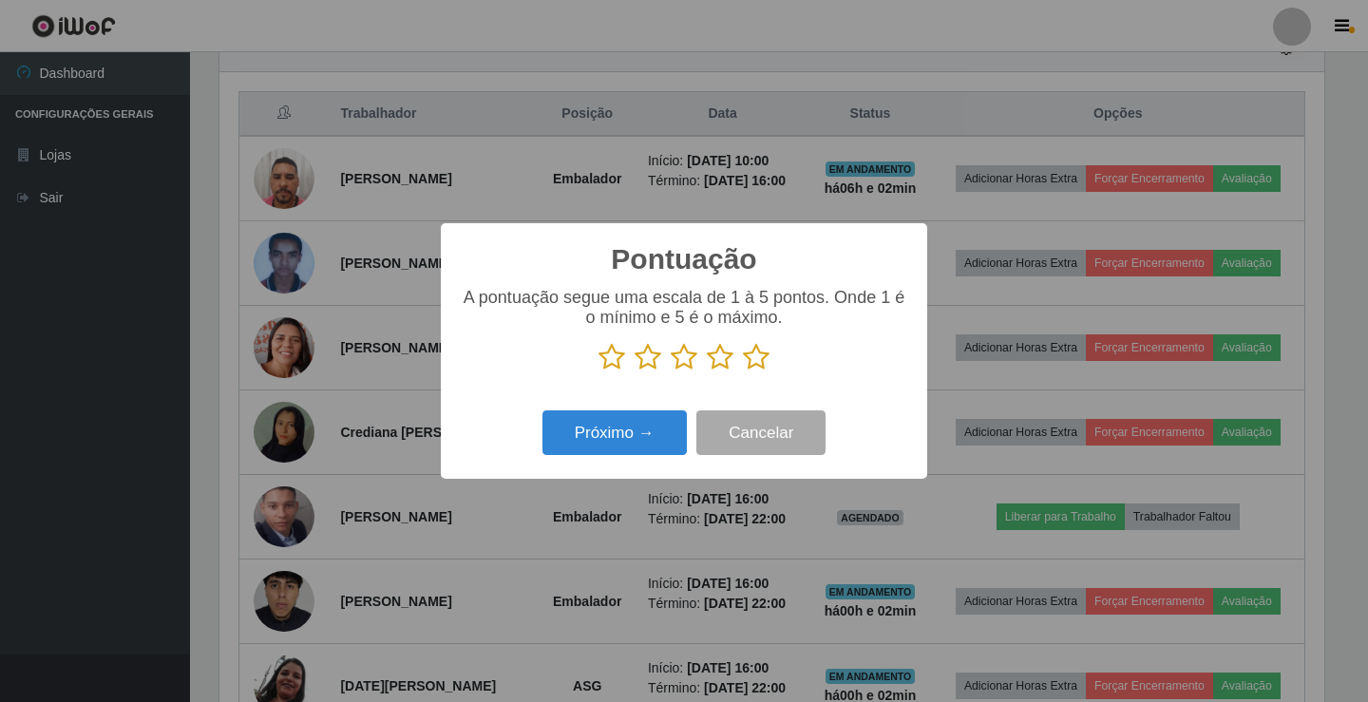
click at [757, 353] on icon at bounding box center [756, 357] width 27 height 29
click at [743, 372] on input "radio" at bounding box center [743, 372] width 0 height 0
click at [659, 442] on button "Próximo →" at bounding box center [615, 433] width 144 height 45
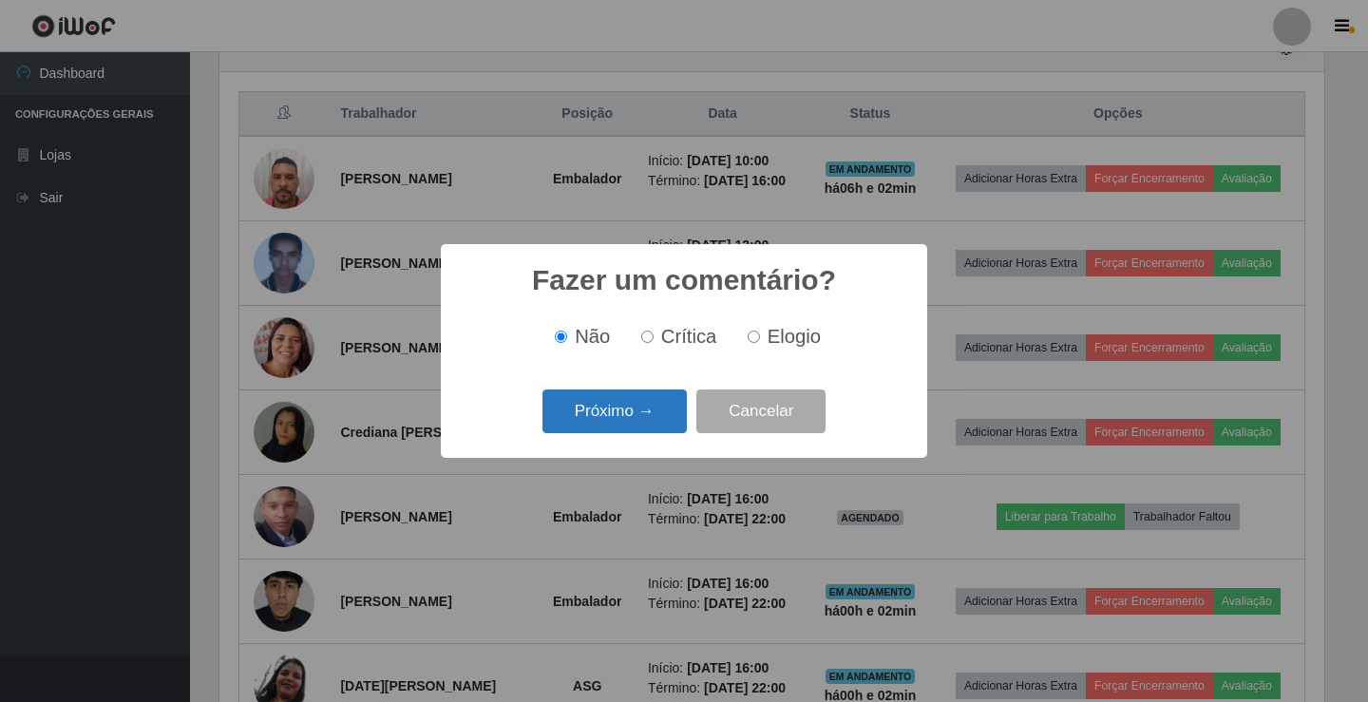
click at [653, 430] on button "Próximo →" at bounding box center [615, 412] width 144 height 45
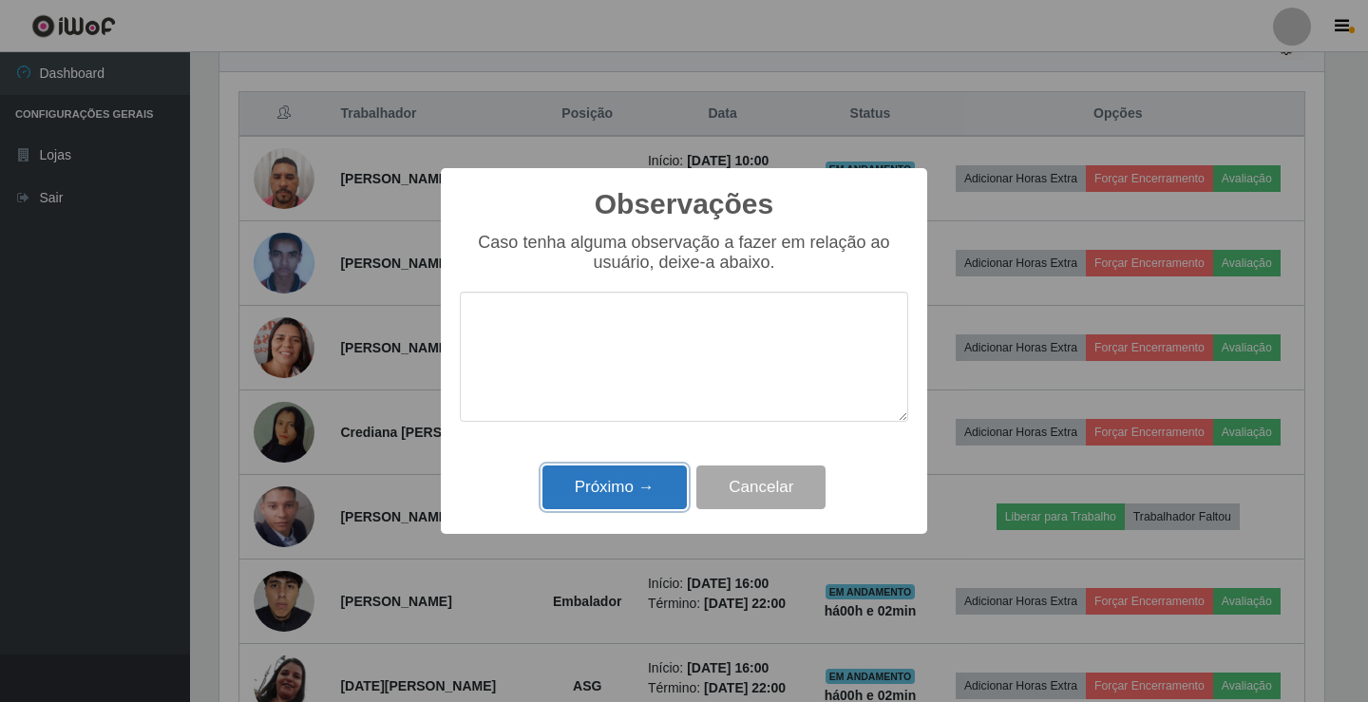
click at [650, 475] on button "Próximo →" at bounding box center [615, 488] width 144 height 45
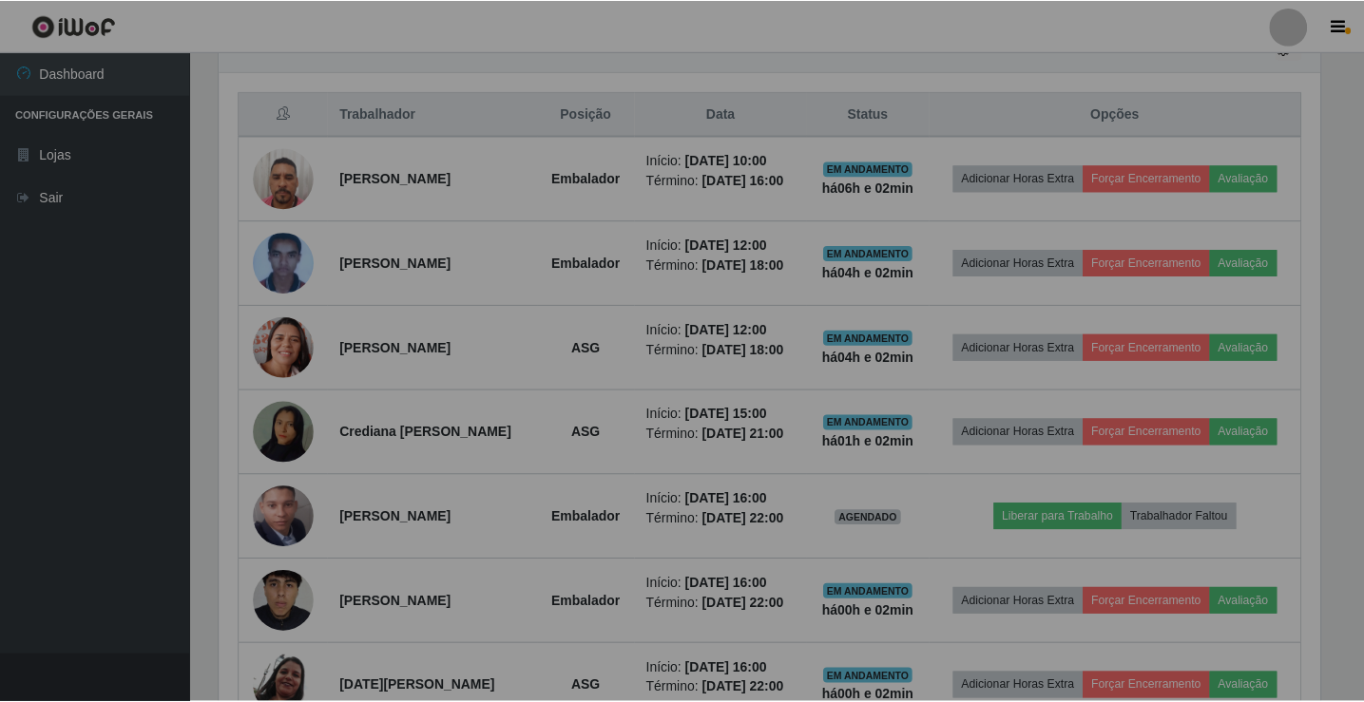
scroll to position [394, 1115]
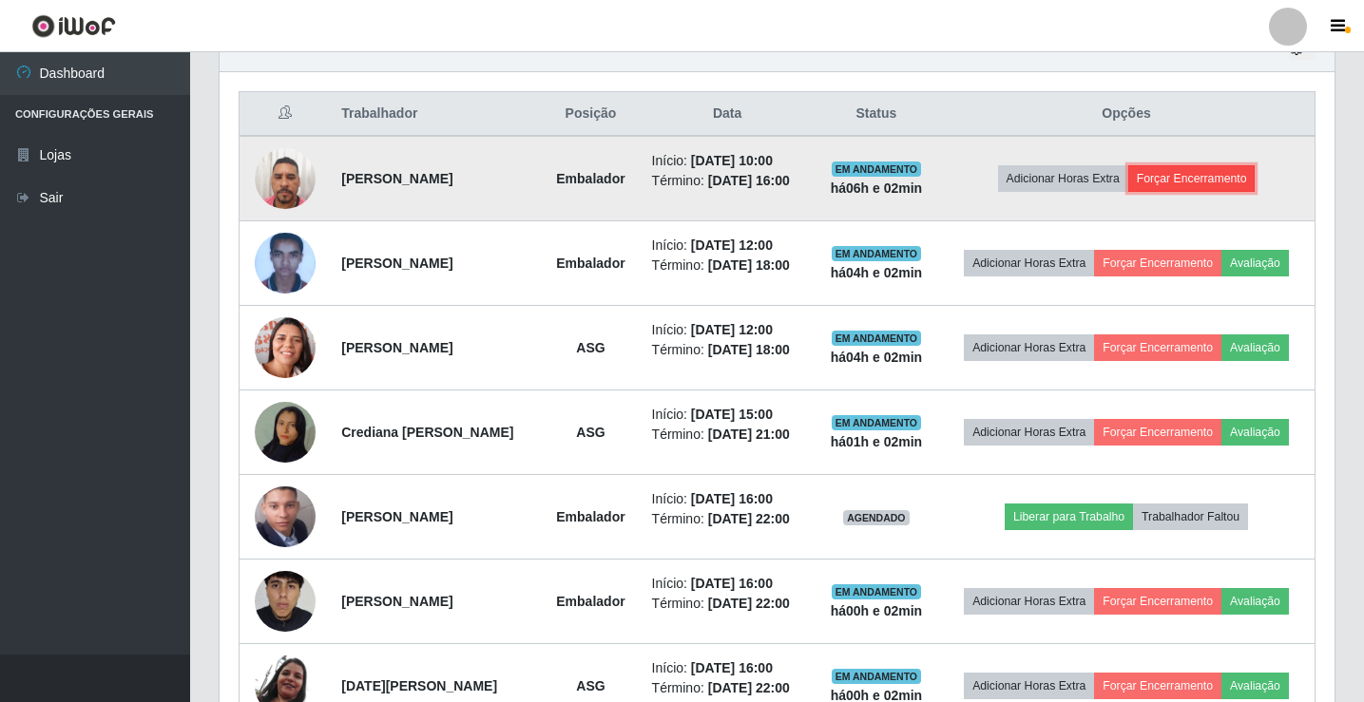
click at [1191, 182] on button "Forçar Encerramento" at bounding box center [1191, 178] width 127 height 27
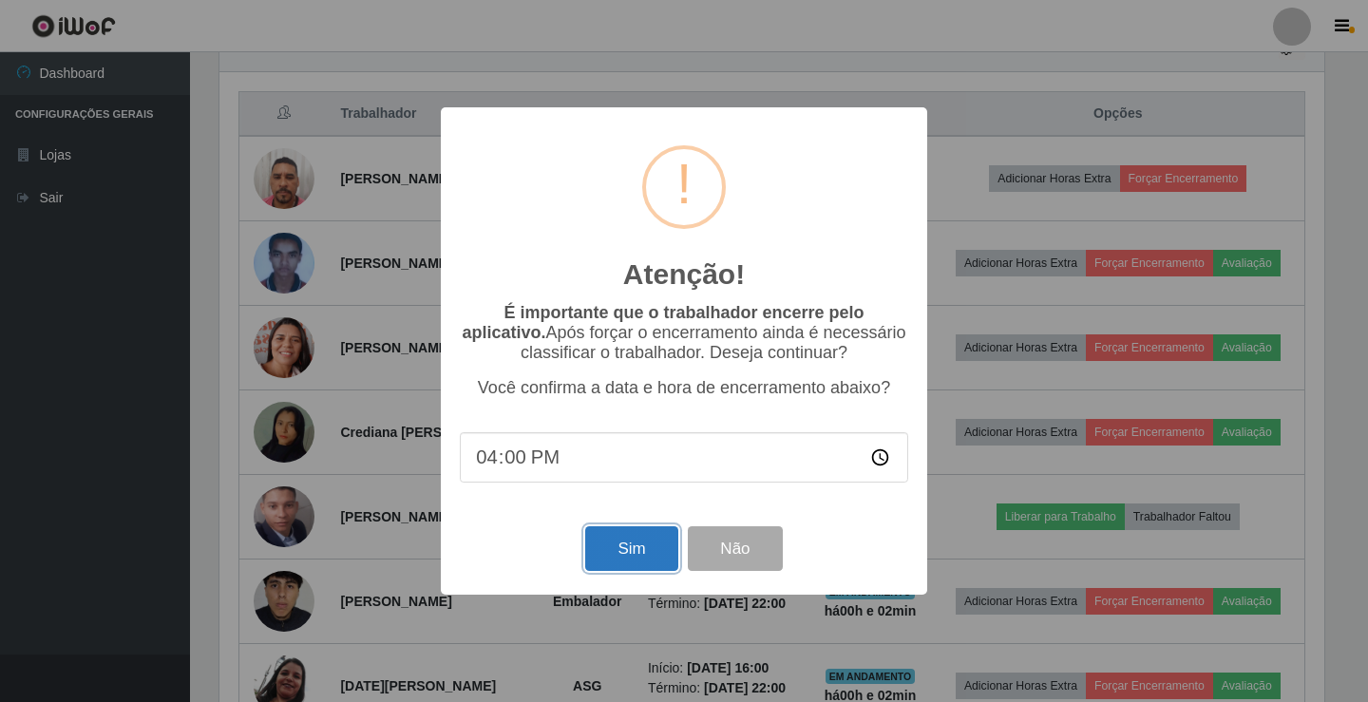
click at [623, 571] on button "Sim" at bounding box center [631, 548] width 92 height 45
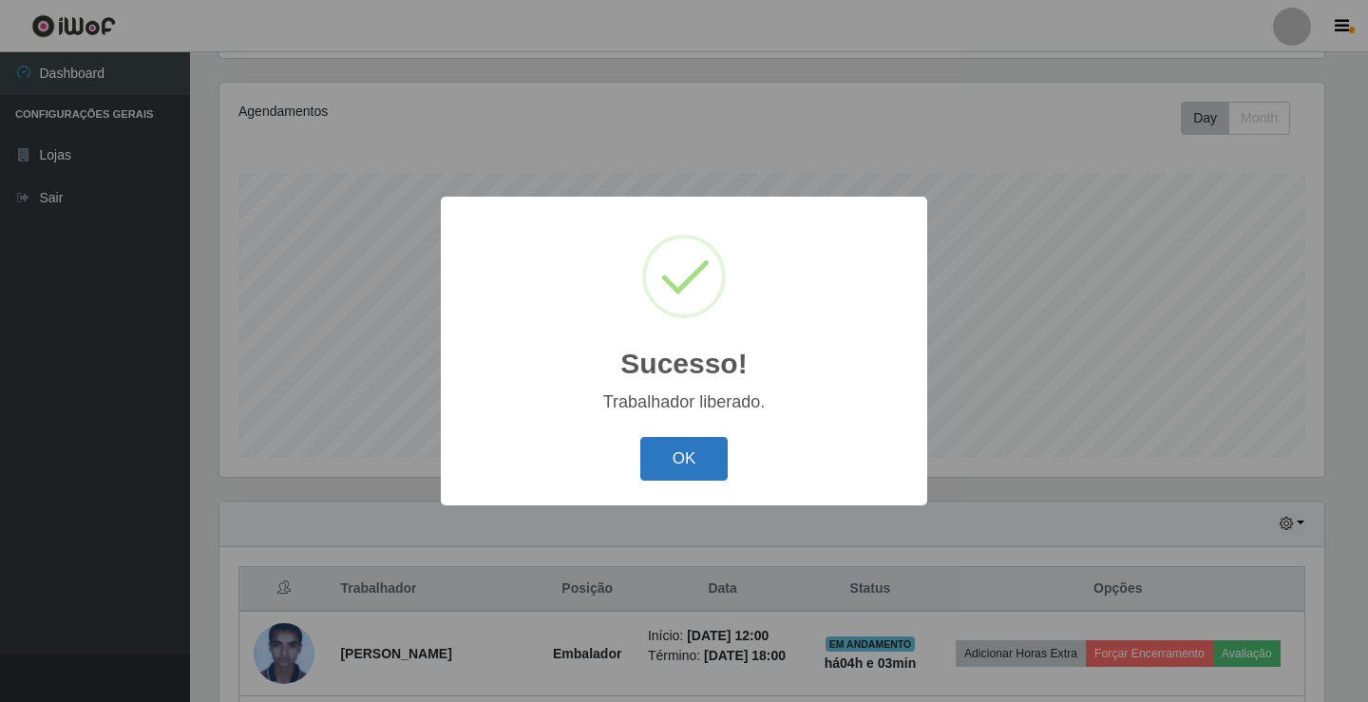
click at [704, 453] on button "OK" at bounding box center [684, 459] width 88 height 45
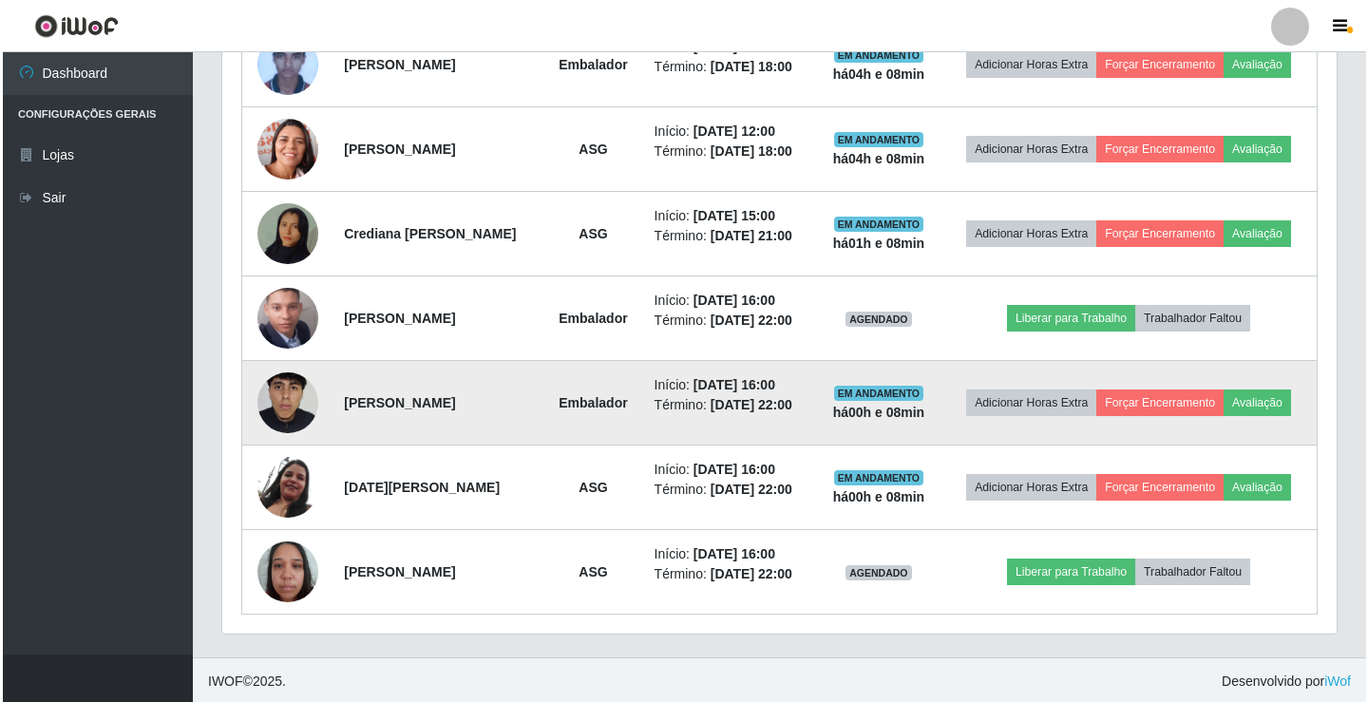
scroll to position [813, 0]
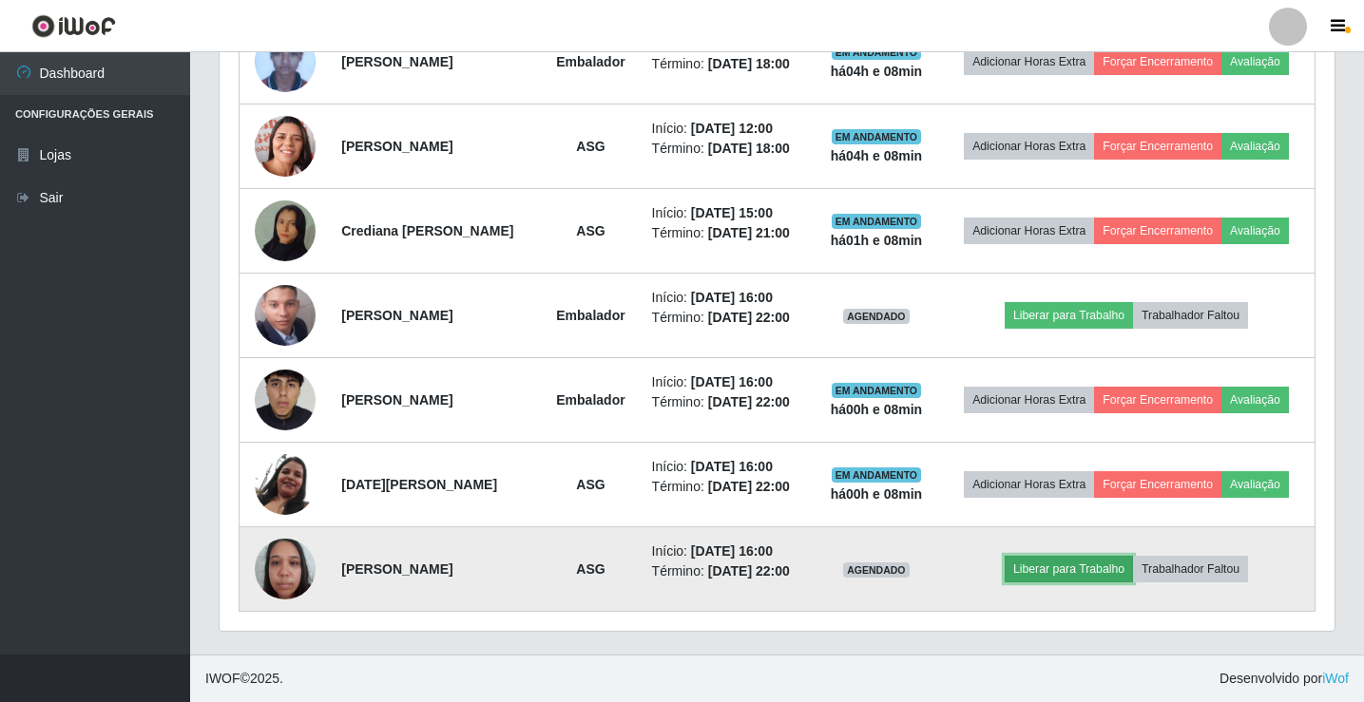
click at [1118, 561] on button "Liberar para Trabalho" at bounding box center [1068, 569] width 128 height 27
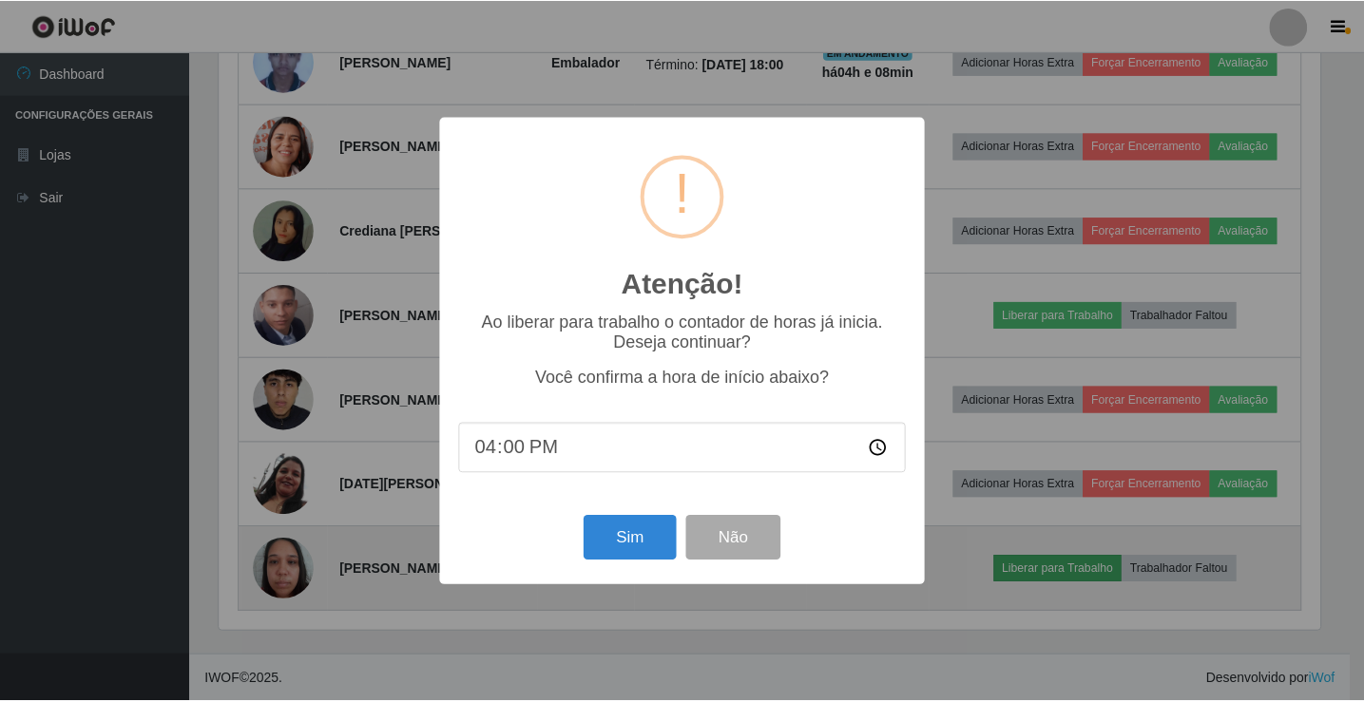
scroll to position [394, 1105]
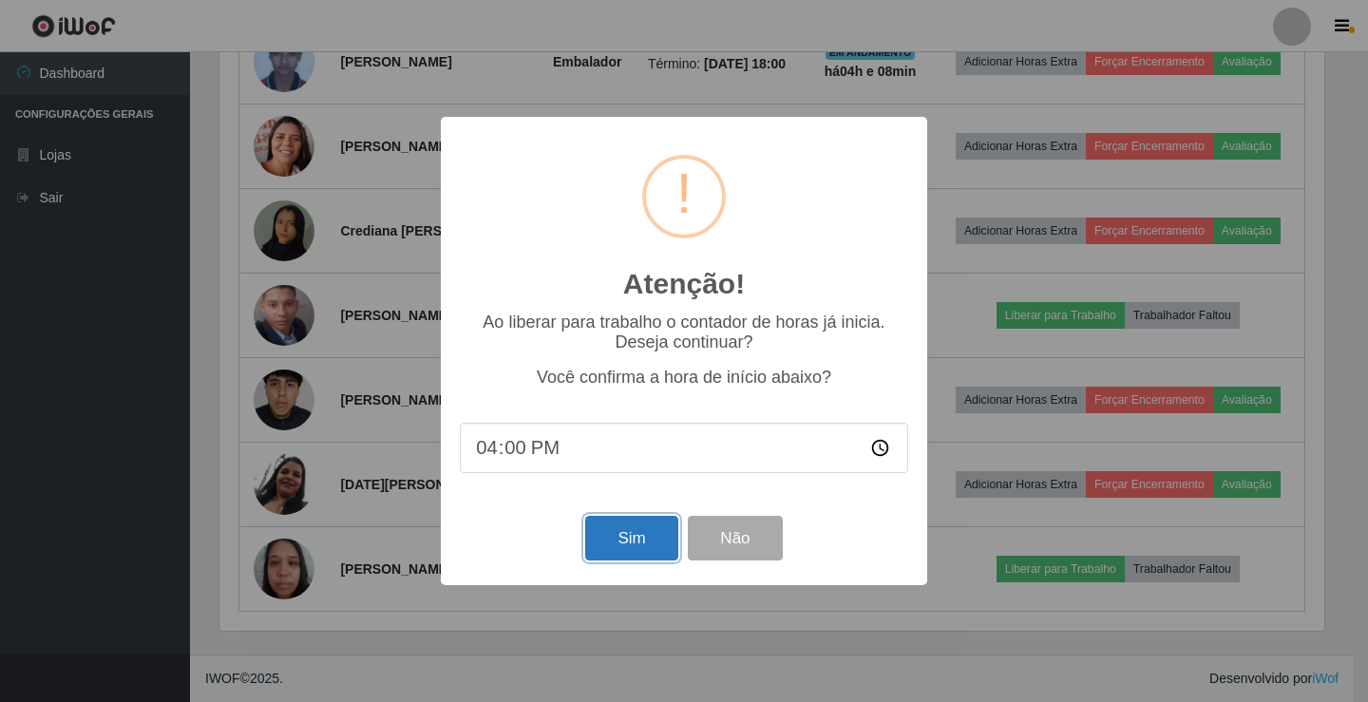
click at [629, 545] on button "Sim" at bounding box center [631, 538] width 92 height 45
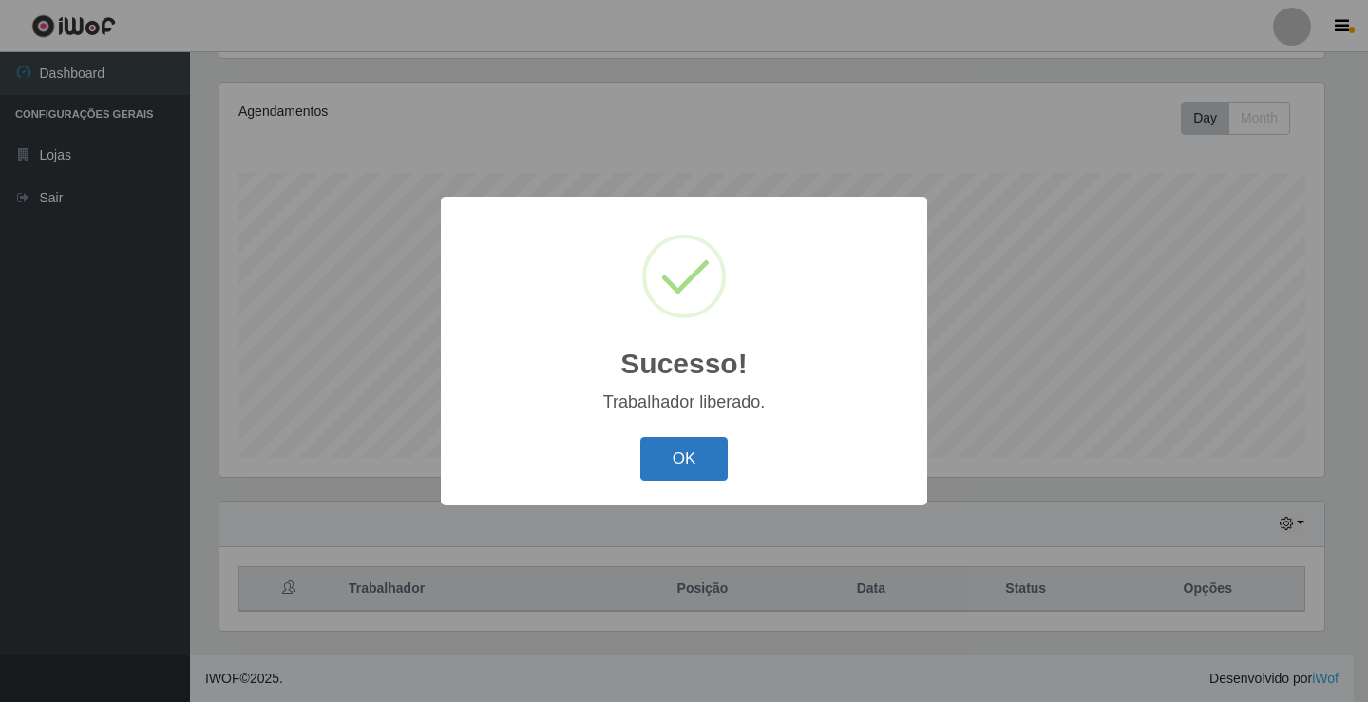
click at [722, 458] on button "OK" at bounding box center [684, 459] width 88 height 45
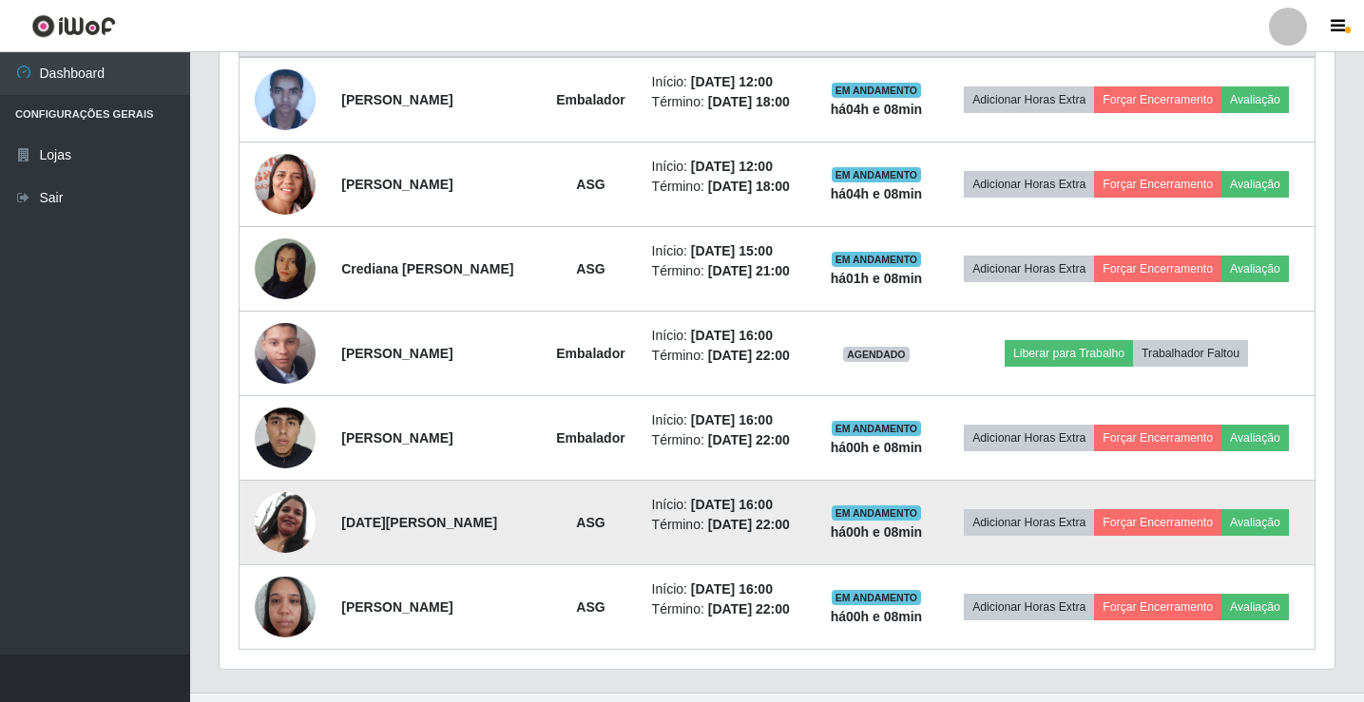
scroll to position [792, 0]
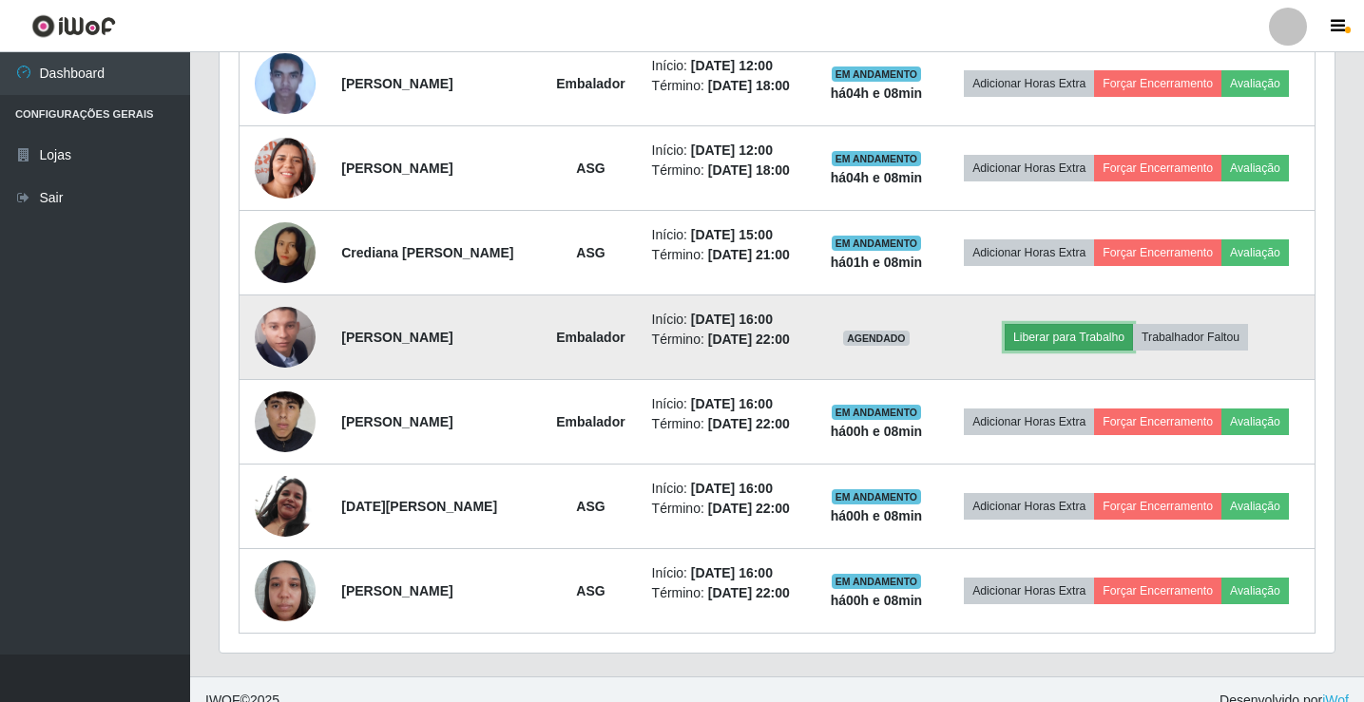
click at [1068, 340] on button "Liberar para Trabalho" at bounding box center [1068, 337] width 128 height 27
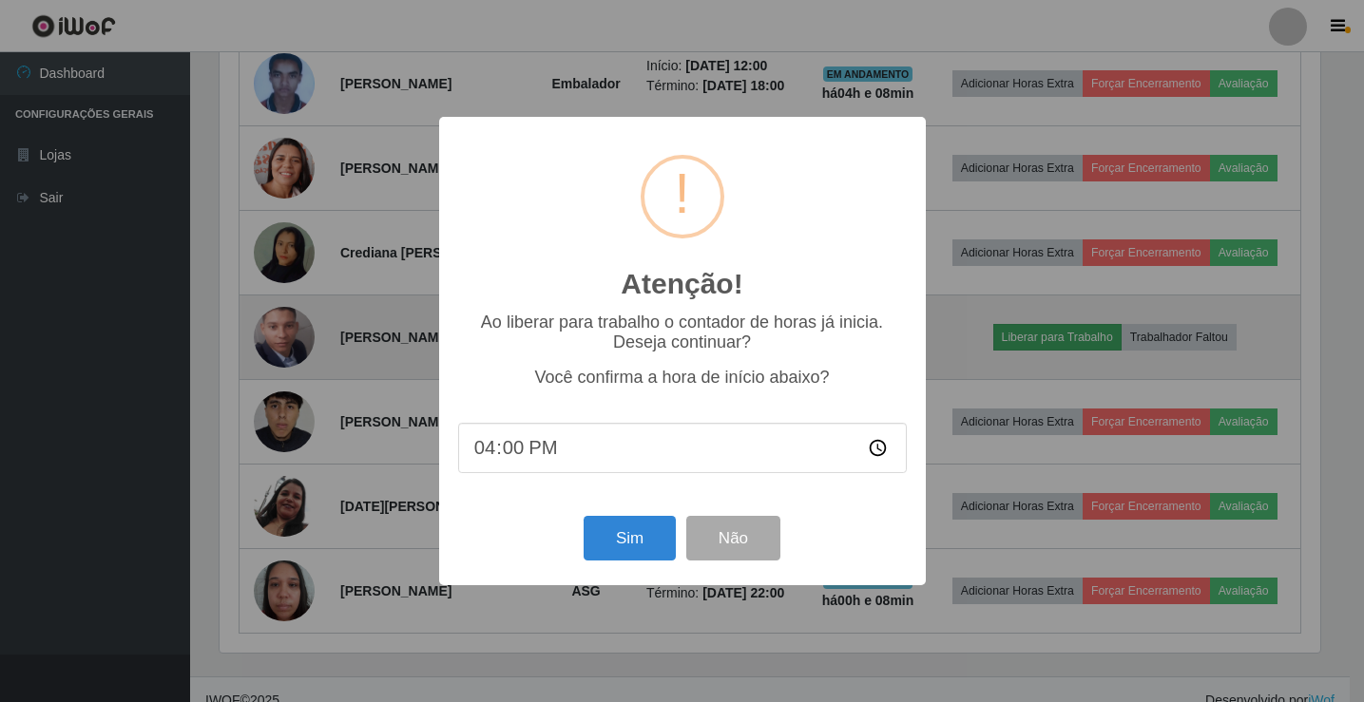
scroll to position [394, 1105]
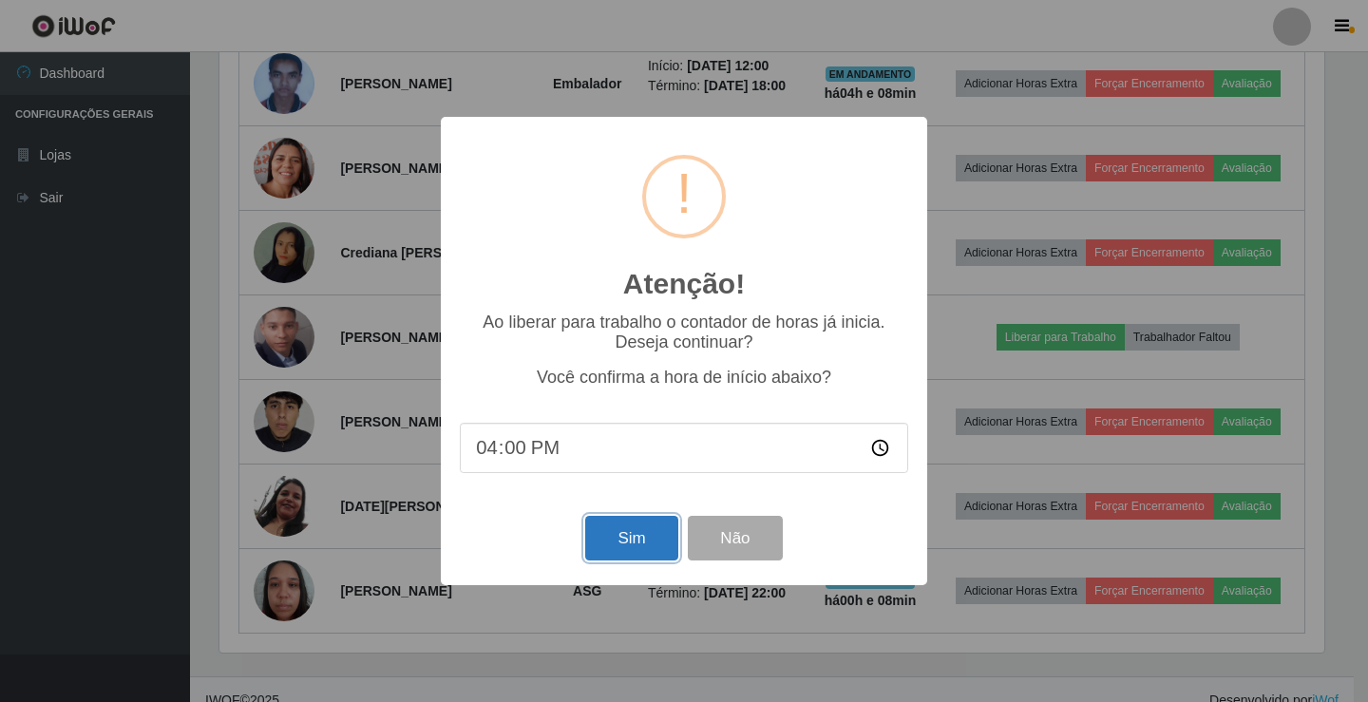
click at [649, 531] on button "Sim" at bounding box center [631, 538] width 92 height 45
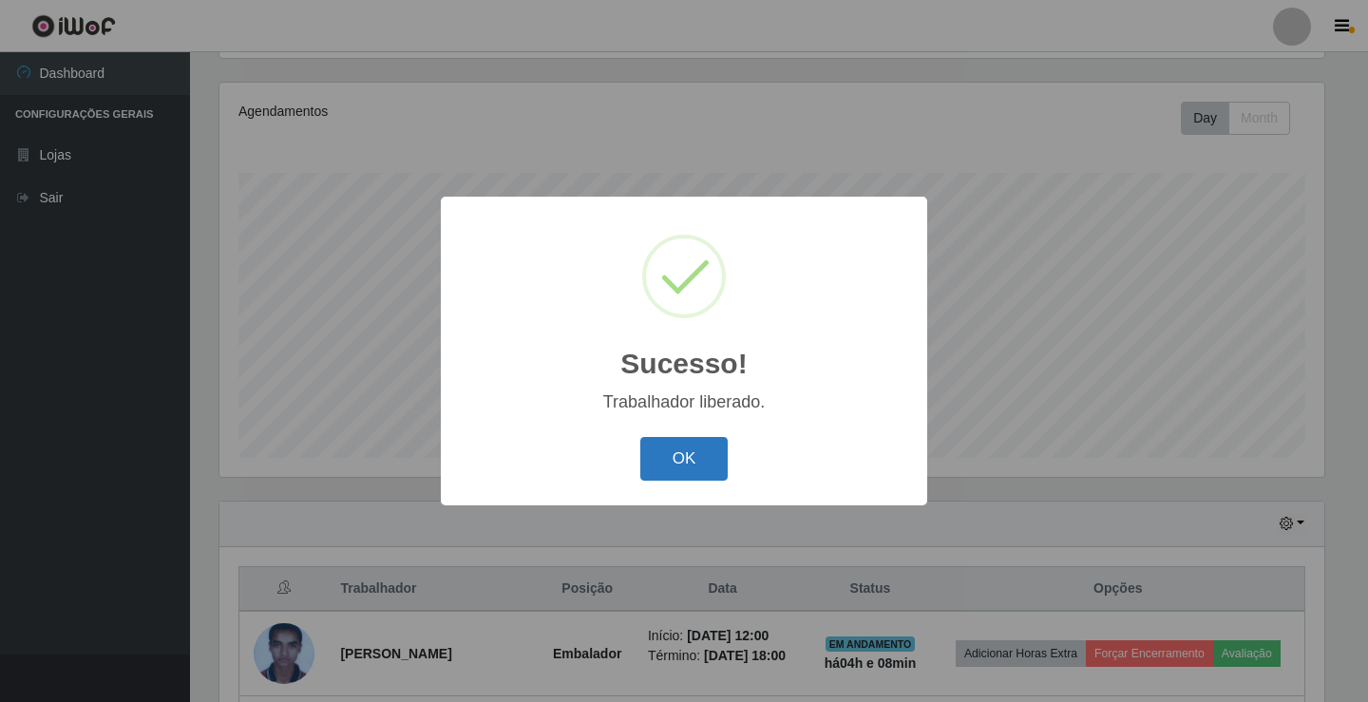
click at [647, 458] on button "OK" at bounding box center [684, 459] width 88 height 45
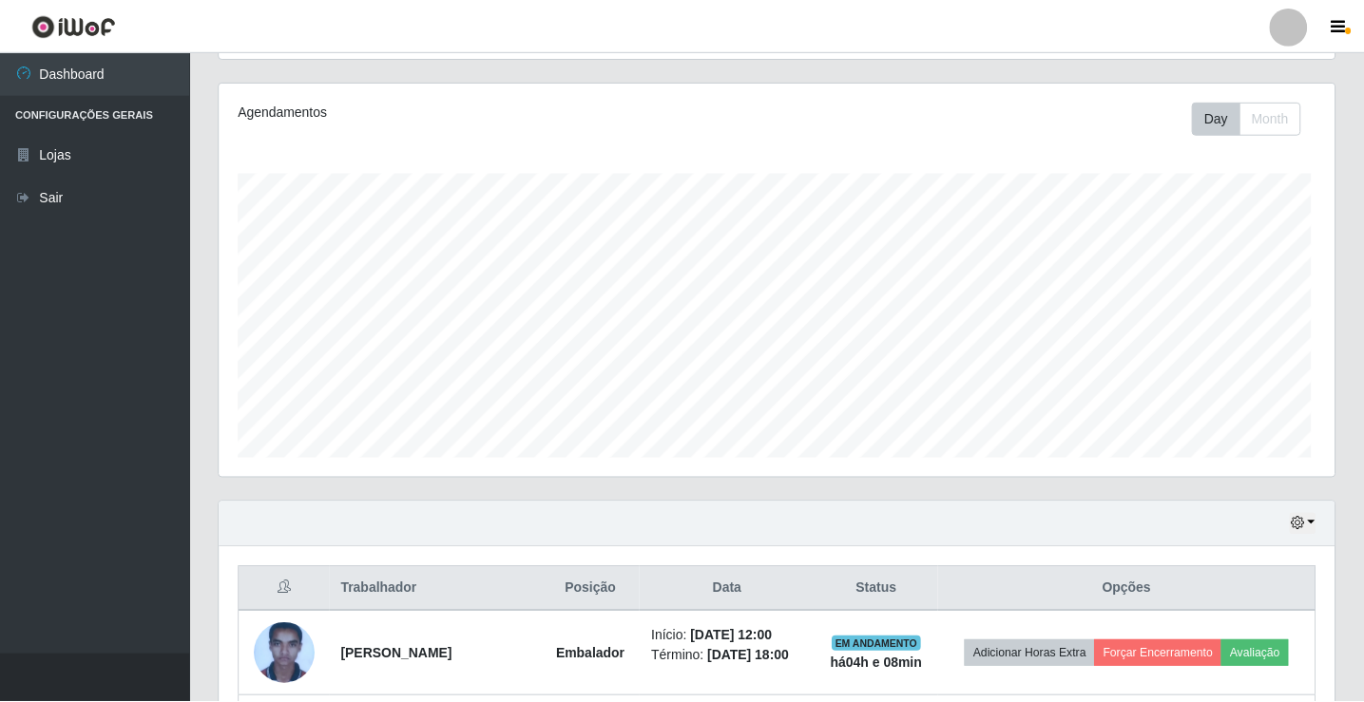
scroll to position [394, 1115]
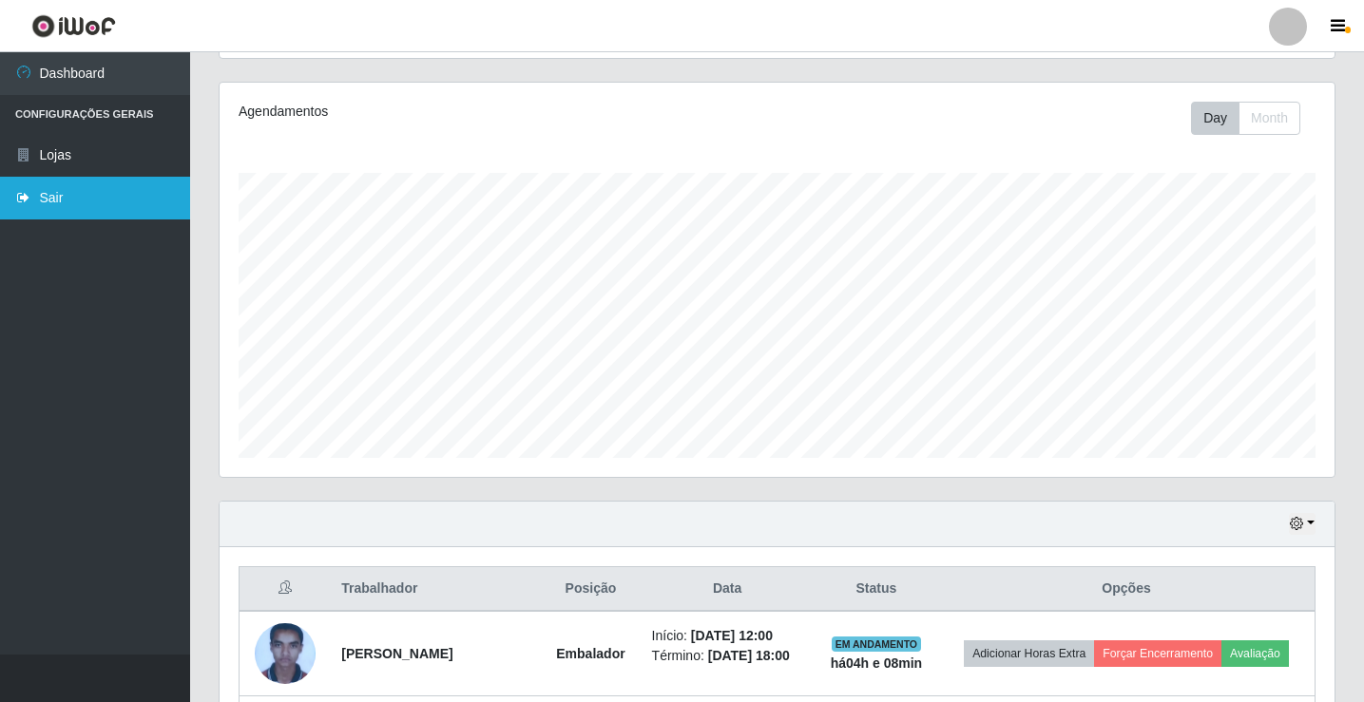
click at [103, 209] on link "Sair" at bounding box center [95, 198] width 190 height 43
